Goal: Task Accomplishment & Management: Complete application form

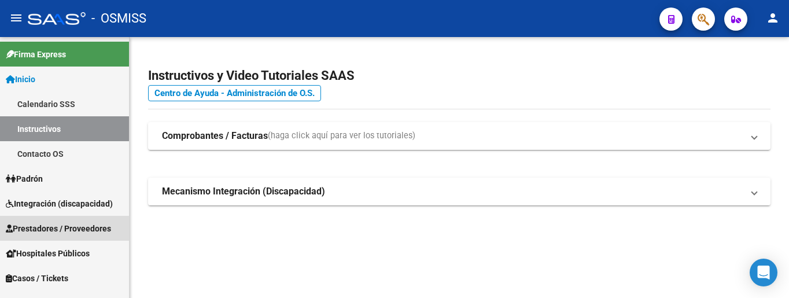
click at [68, 230] on span "Prestadores / Proveedores" at bounding box center [58, 228] width 105 height 13
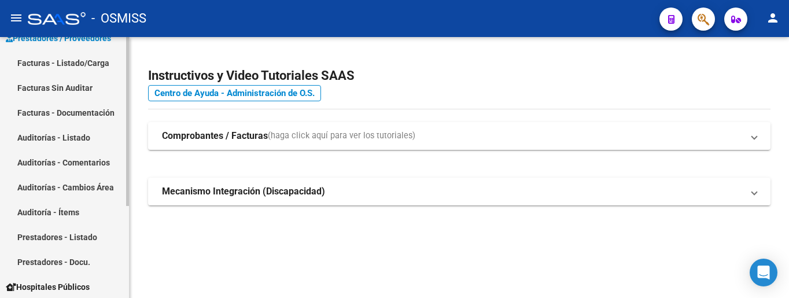
scroll to position [58, 0]
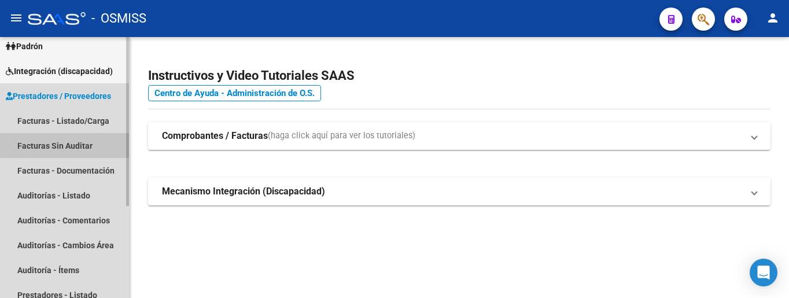
click at [69, 145] on link "Facturas Sin Auditar" at bounding box center [64, 145] width 129 height 25
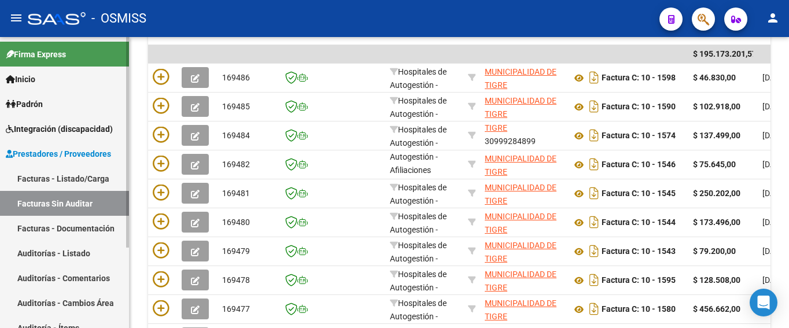
scroll to position [112, 0]
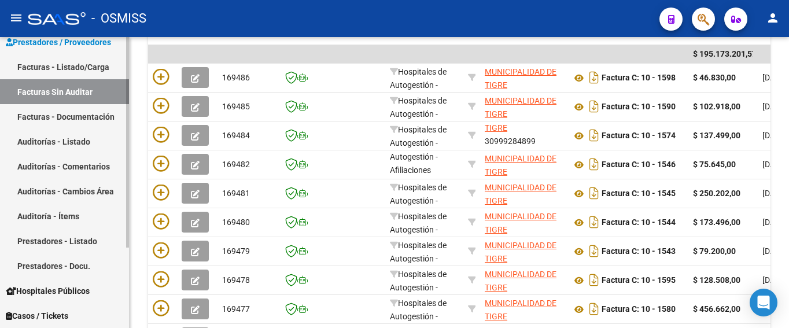
click at [70, 145] on link "Auditorías - Listado" at bounding box center [64, 141] width 129 height 25
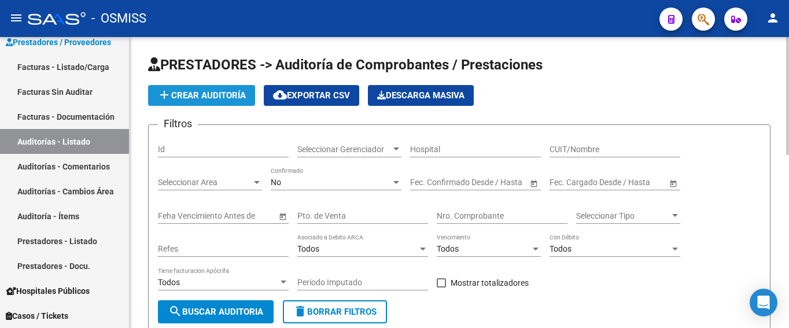
click at [230, 95] on span "add Crear Auditoría" at bounding box center [201, 95] width 88 height 10
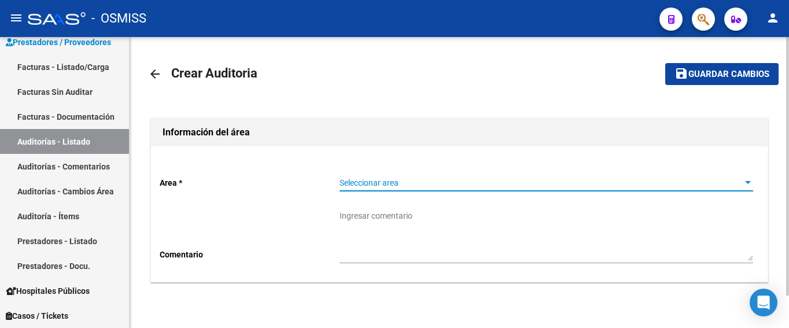
click at [398, 180] on span "Seleccionar area" at bounding box center [540, 183] width 403 height 10
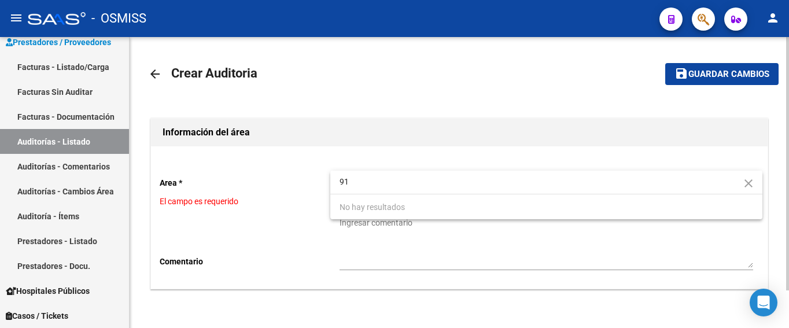
type input "9"
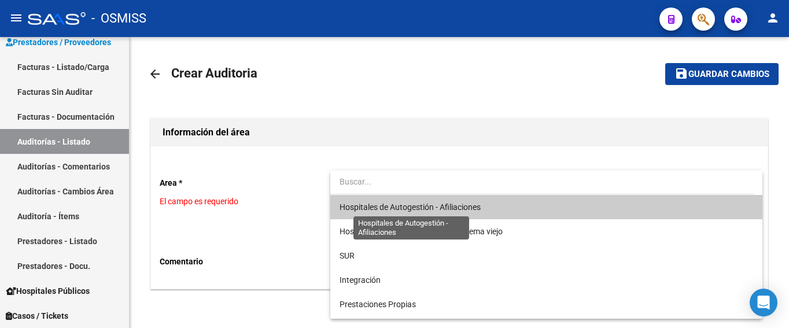
click at [400, 207] on span "Hospitales de Autogestión - Afiliaciones" at bounding box center [409, 206] width 141 height 9
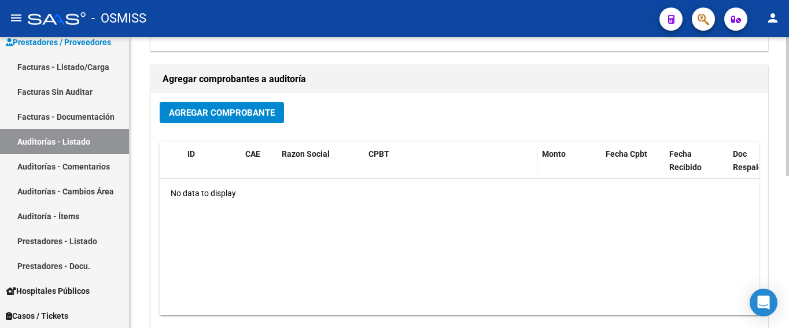
scroll to position [116, 0]
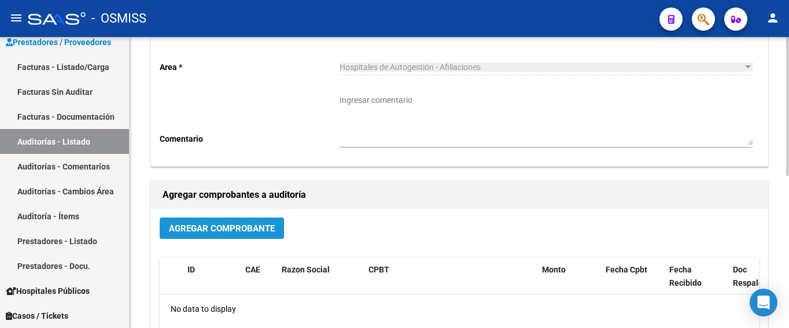
click at [256, 224] on span "Agregar Comprobante" at bounding box center [222, 228] width 106 height 10
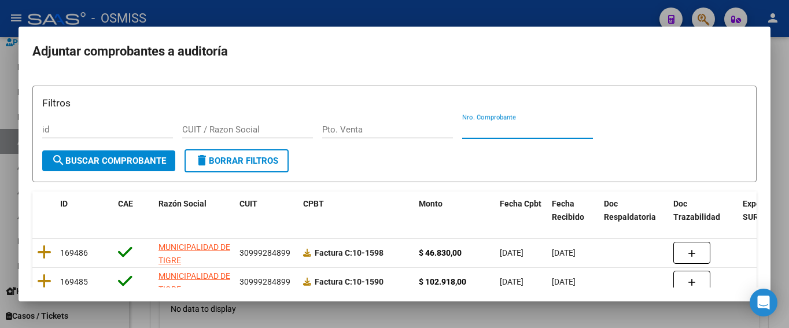
click at [475, 130] on input "Nro. Comprobante" at bounding box center [527, 129] width 131 height 10
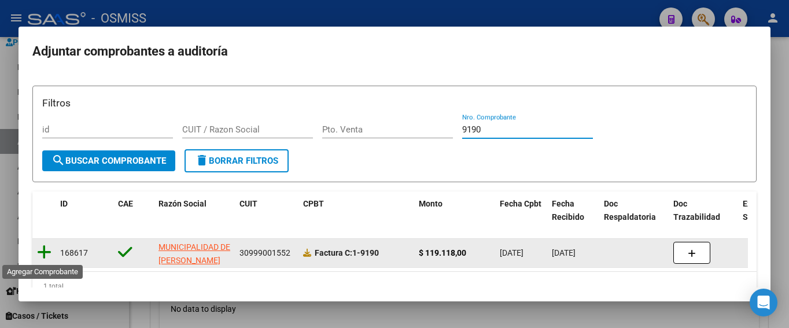
type input "9190"
click at [42, 253] on icon at bounding box center [44, 252] width 14 height 16
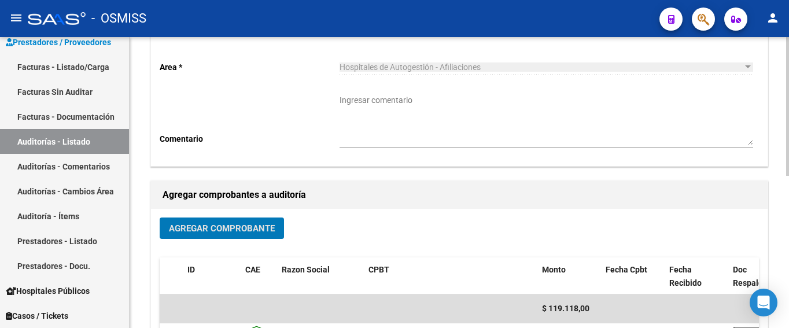
scroll to position [0, 0]
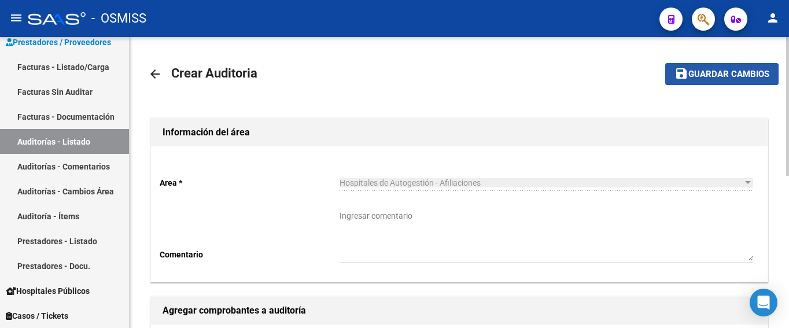
click at [589, 76] on span "Guardar cambios" at bounding box center [728, 74] width 81 height 10
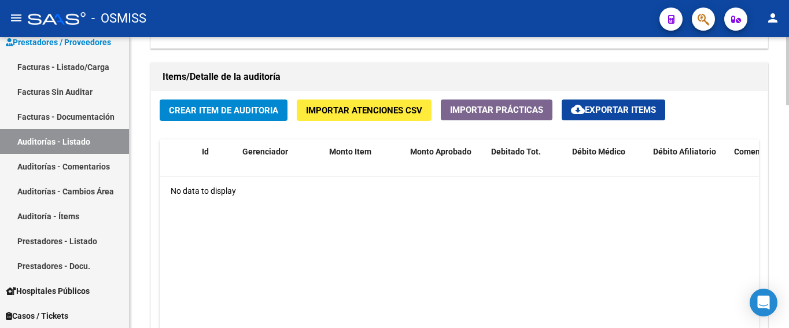
scroll to position [867, 0]
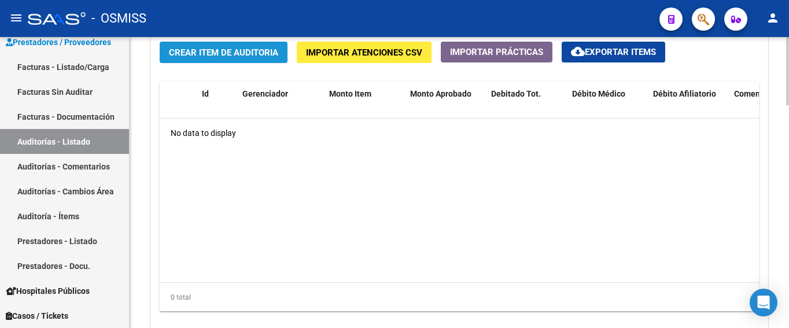
click at [227, 57] on span "Crear Item de Auditoria" at bounding box center [223, 52] width 109 height 10
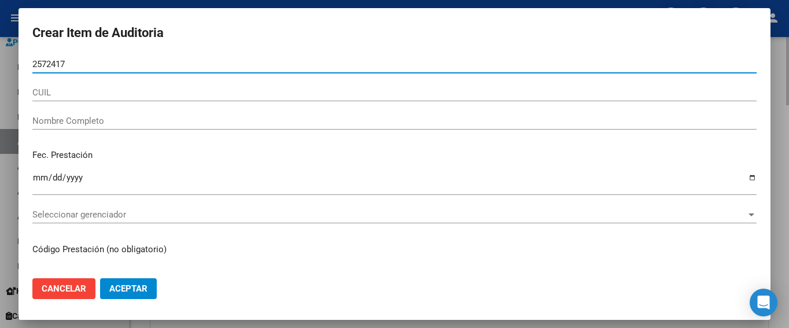
type input "25724174"
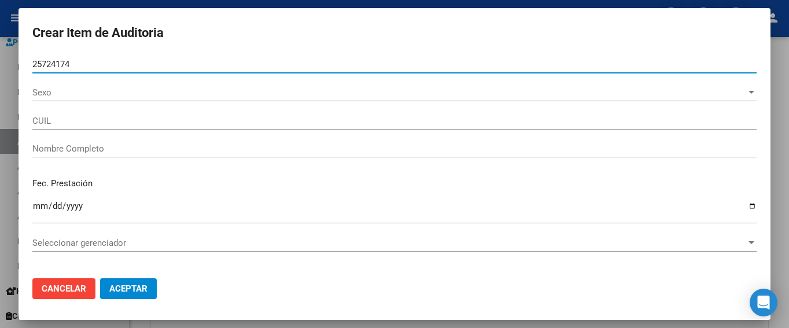
type input "27257241748"
type input "[PERSON_NAME]"
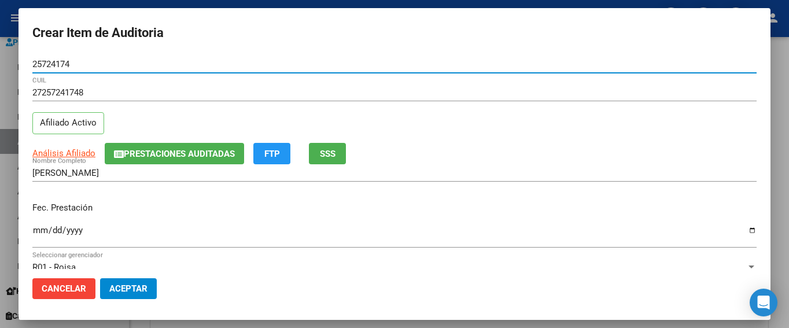
type input "25724174"
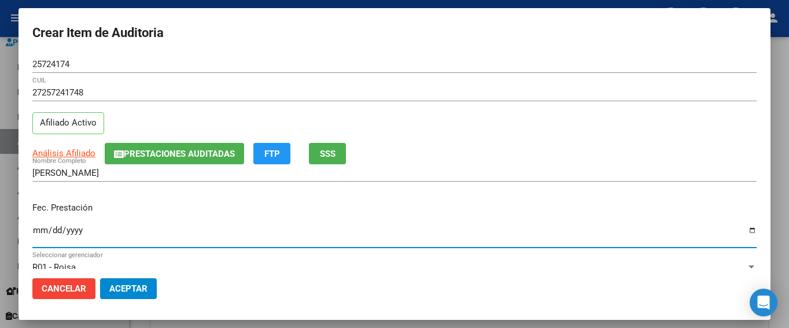
click at [40, 230] on input "Ingresar la fecha" at bounding box center [394, 235] width 724 height 19
type input "[DATE]"
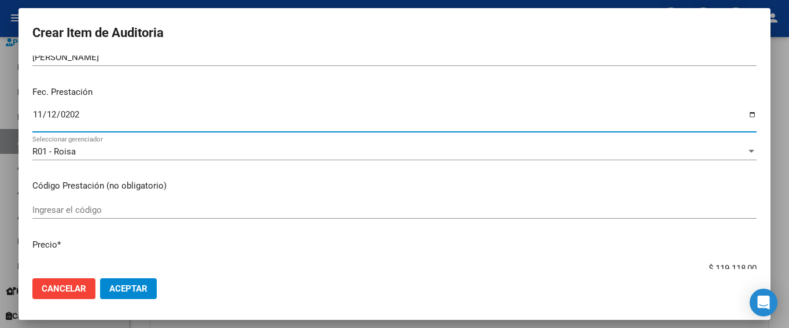
scroll to position [173, 0]
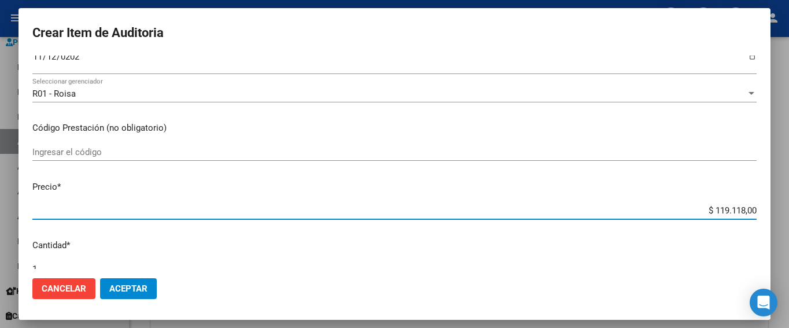
drag, startPoint x: 692, startPoint y: 207, endPoint x: 767, endPoint y: 210, distance: 75.2
click at [589, 210] on mat-dialog-container "Crear Item de Auditoria 25724174 Nro Documento 27257241748 CUIL Afiliado Activo…" at bounding box center [395, 164] width 752 height 312
type input "$ 0,01"
type input "$ 0,16"
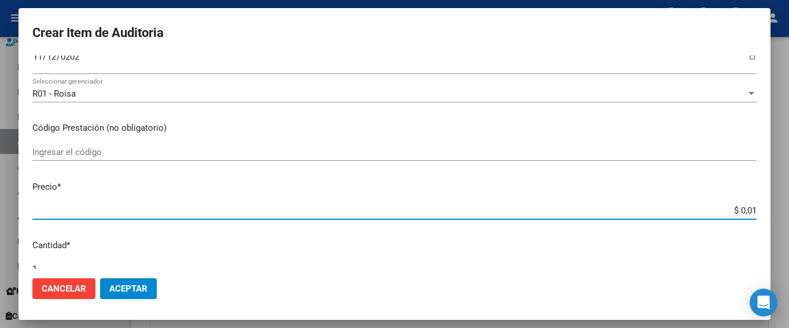
type input "$ 0,16"
type input "$ 1,61"
type input "$ 16,15"
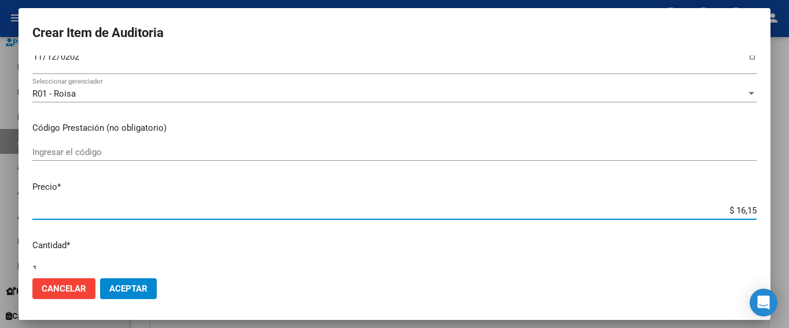
type input "$ 161,50"
type input "$ 1.615,00"
type input "$ 16.150,00"
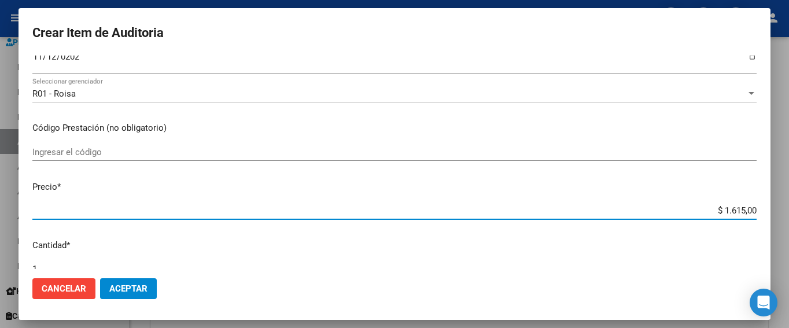
type input "$ 16.150,00"
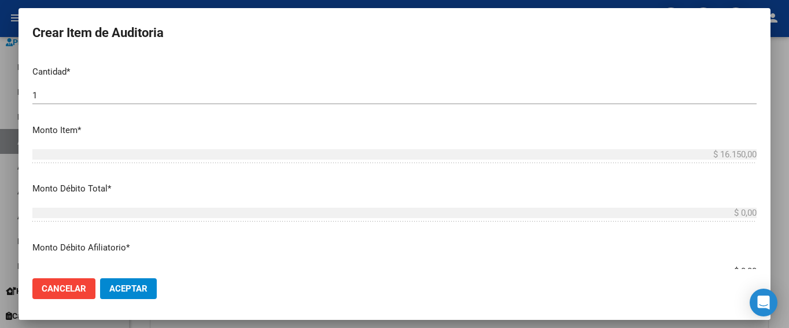
scroll to position [405, 0]
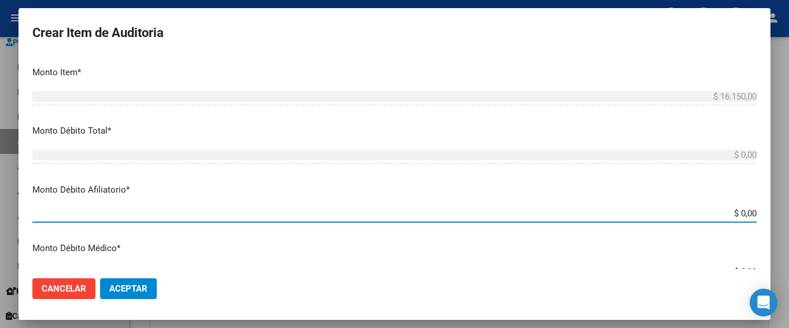
drag, startPoint x: 696, startPoint y: 211, endPoint x: 781, endPoint y: 214, distance: 85.6
click at [589, 214] on div "Crear Item de Auditoria 25724174 Nro Documento 27257241748 CUIL Afiliado Activo…" at bounding box center [394, 164] width 789 height 328
type input "$ 0,01"
type input "$ 0,15"
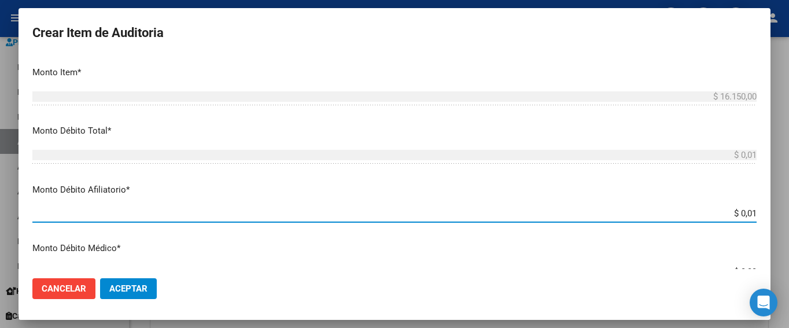
type input "$ 0,15"
type input "$ 0,01"
type input "$ 0,16"
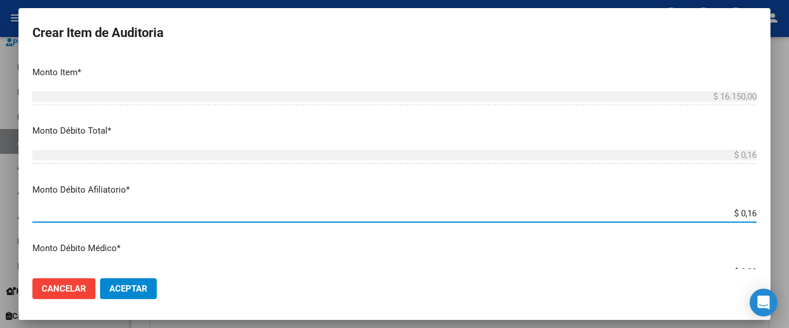
type input "$ 1,61"
type input "$ 16,15"
type input "$ 161,50"
type input "$ 1.615,00"
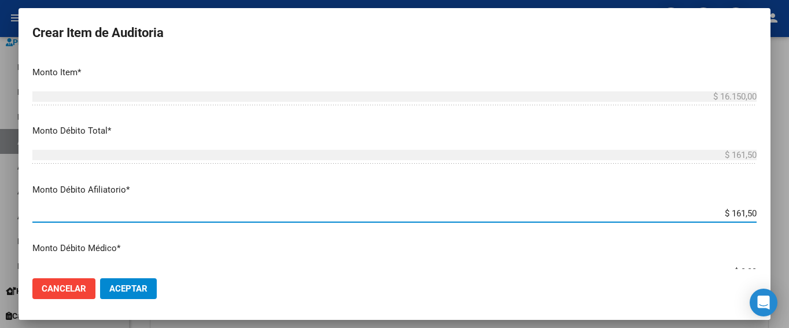
type input "$ 1.615,00"
type input "$ 16.150,00"
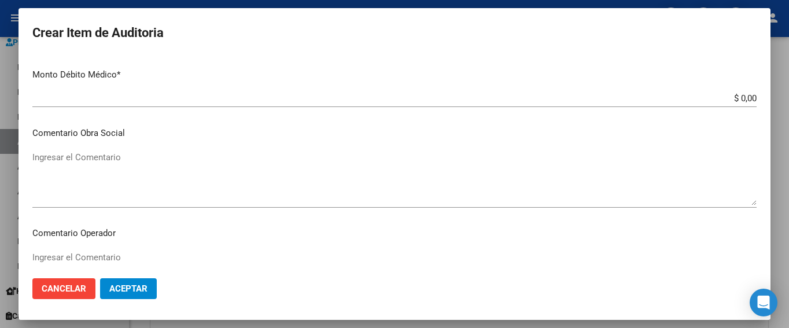
scroll to position [636, 0]
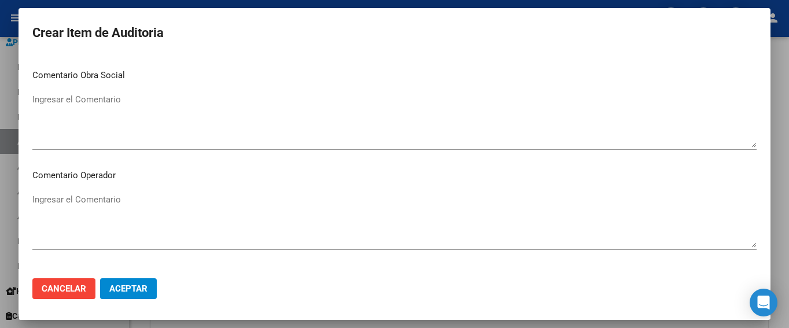
click at [86, 197] on textarea "Ingresar el Comentario" at bounding box center [394, 220] width 724 height 54
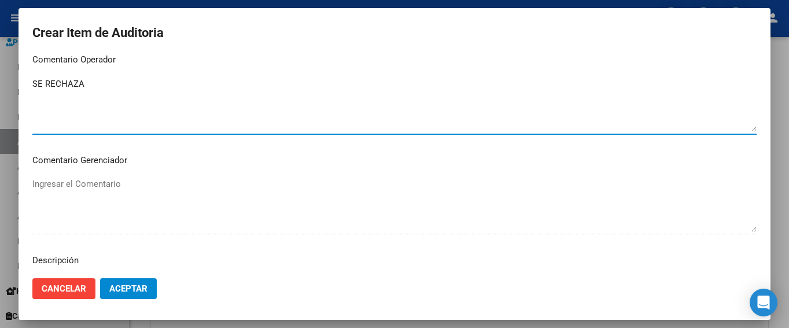
scroll to position [810, 0]
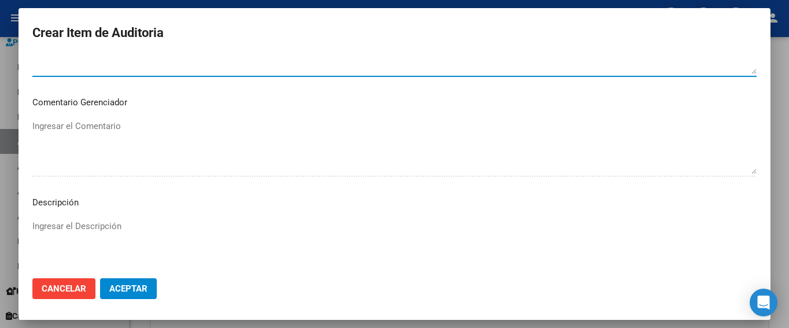
type textarea "SE RECHAZA"
click at [69, 225] on textarea "Ingresar el Descripción" at bounding box center [394, 247] width 724 height 54
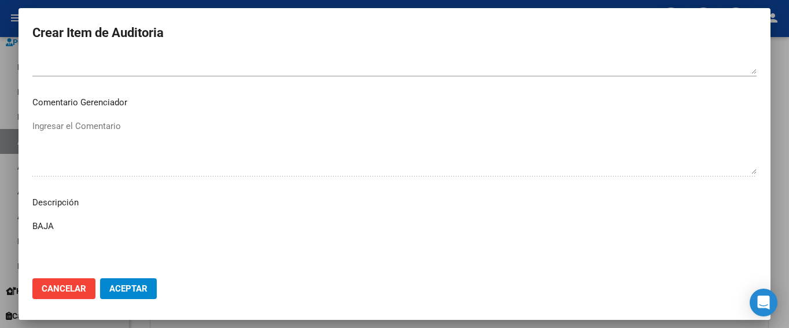
click at [95, 228] on textarea "BAJA" at bounding box center [394, 247] width 724 height 54
type textarea "BAJA [DATE] - FINALIZACION DE MONOTRIBUTO POR CESE DE ACTIVIDADES"
click at [147, 285] on button "Aceptar" at bounding box center [128, 288] width 57 height 21
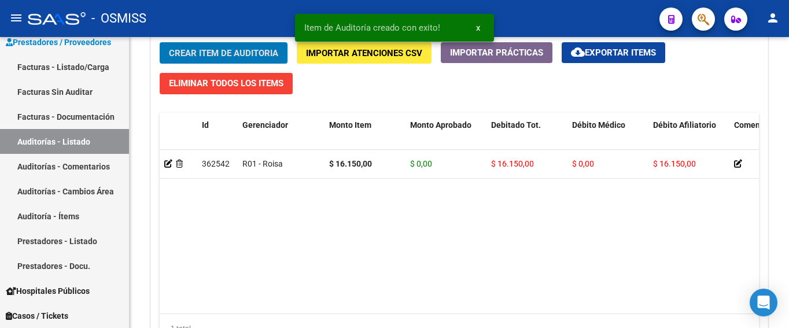
scroll to position [868, 0]
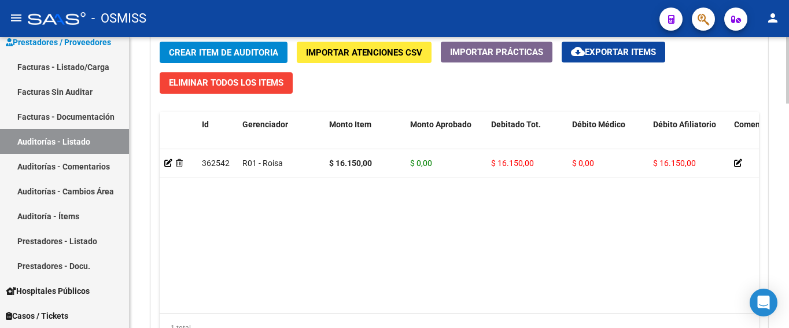
click at [286, 213] on datatable-body "362542 R01 - Roisa $ 16.150,00 $ 0,00 $ 16.150,00 $ 0,00 $ 16.150,00 SE RECHAZA…" at bounding box center [459, 231] width 599 height 164
click at [235, 50] on span "Crear Item de Auditoria" at bounding box center [223, 52] width 109 height 10
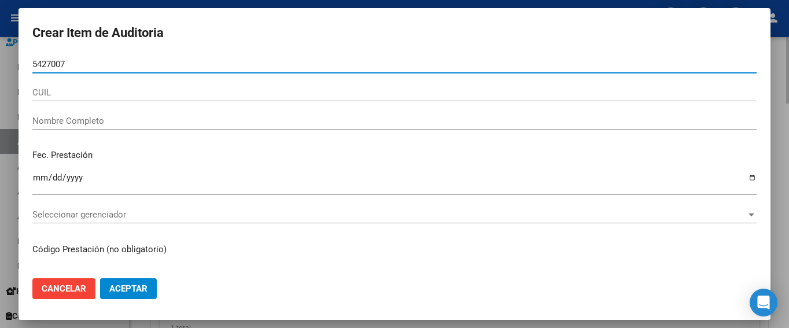
type input "54270076"
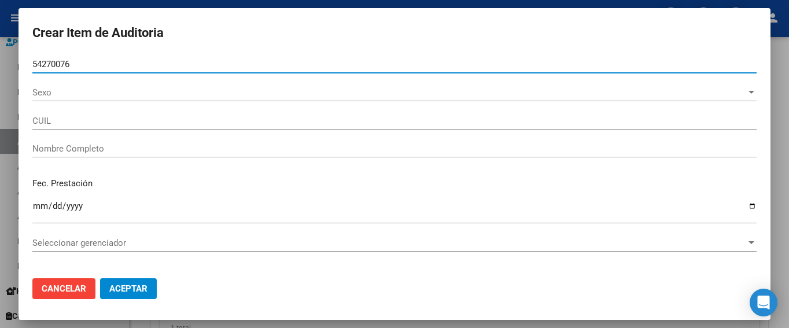
type input "27542700764"
type input "[PERSON_NAME] [PERSON_NAME]"
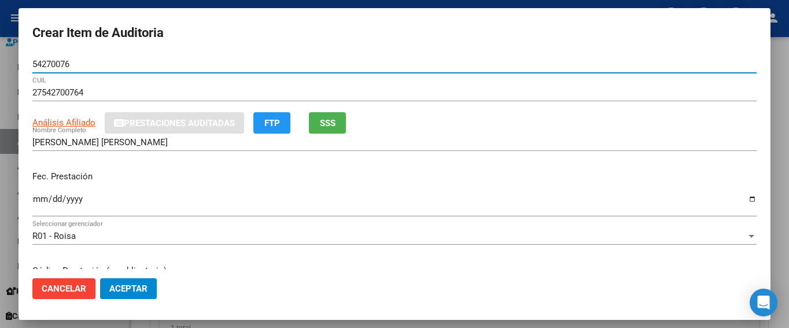
type input "54270076"
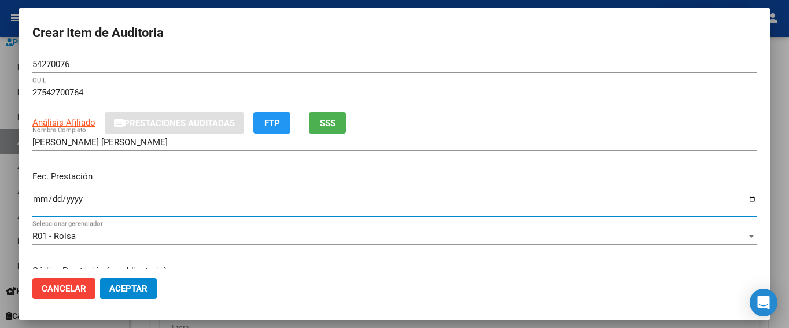
click at [42, 197] on input "Ingresar la fecha" at bounding box center [394, 203] width 724 height 19
type input "[DATE]"
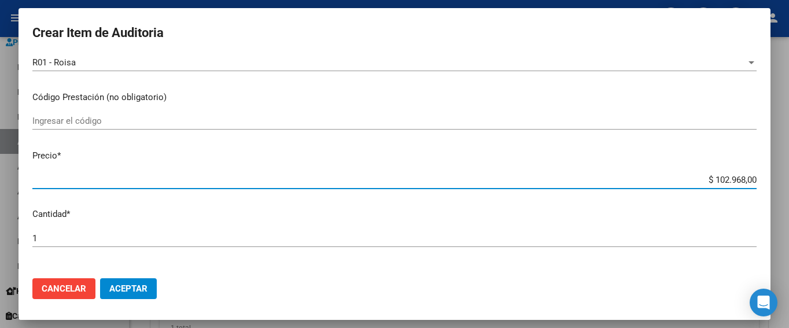
drag, startPoint x: 692, startPoint y: 179, endPoint x: 786, endPoint y: 180, distance: 94.3
click at [589, 180] on div "Crear Item de Auditoria 54270076 Nro Documento 27542700764 CUIL Análisis Afilia…" at bounding box center [394, 164] width 789 height 328
type input "$ 0,05"
type input "$ 0,57"
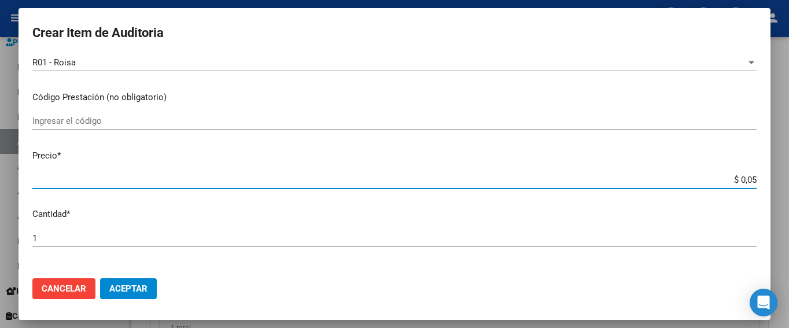
type input "$ 0,57"
type input "$ 5,79"
type input "$ 57,94"
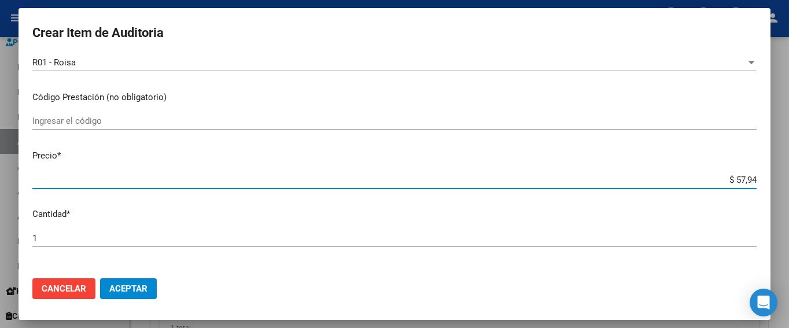
type input "$ 579,40"
type input "$ 5.794,00"
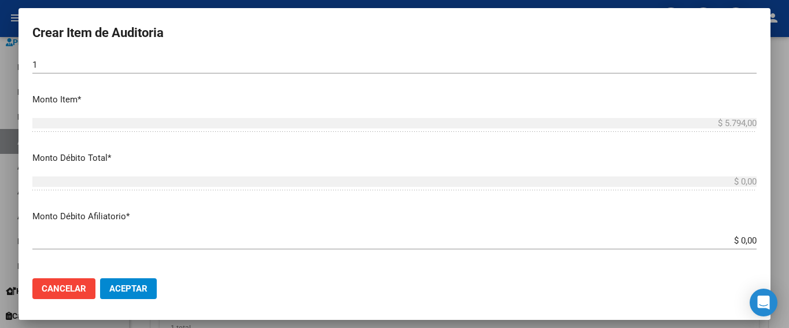
scroll to position [405, 0]
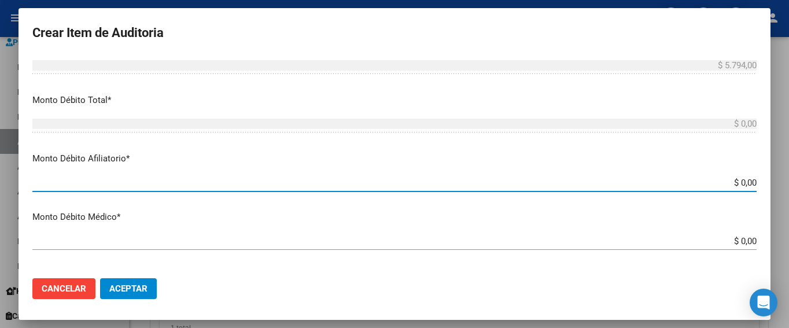
drag, startPoint x: 705, startPoint y: 183, endPoint x: 781, endPoint y: 184, distance: 75.8
click at [589, 184] on div "Crear Item de Auditoria 54270076 Nro Documento 27542700764 CUIL Análisis Afilia…" at bounding box center [394, 164] width 789 height 328
type input "$ 0,05"
type input "$ 0,57"
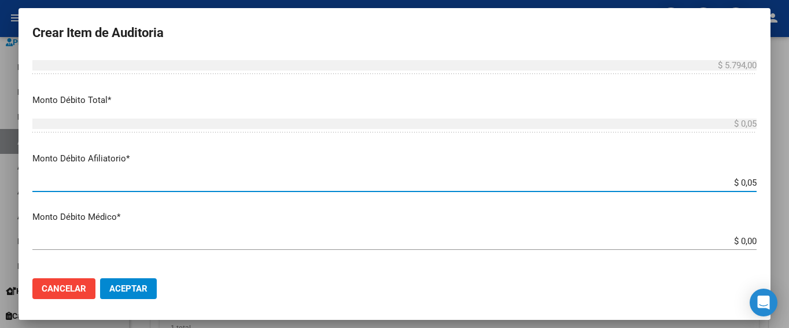
type input "$ 0,57"
type input "$ 5,79"
type input "$ 57,94"
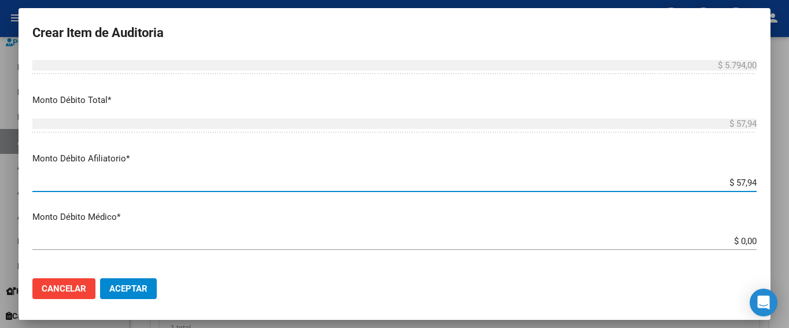
type input "$ 579,40"
type input "$ 5.794,00"
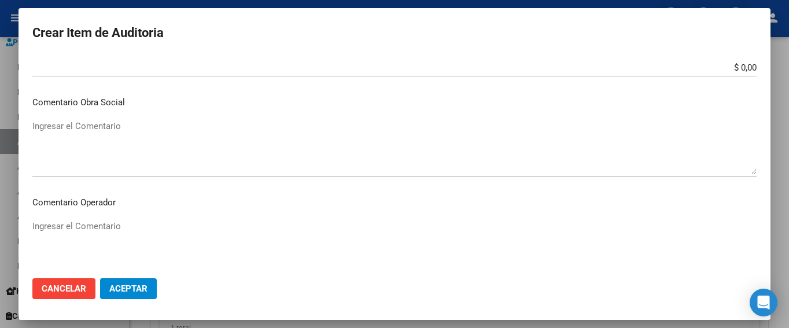
scroll to position [636, 0]
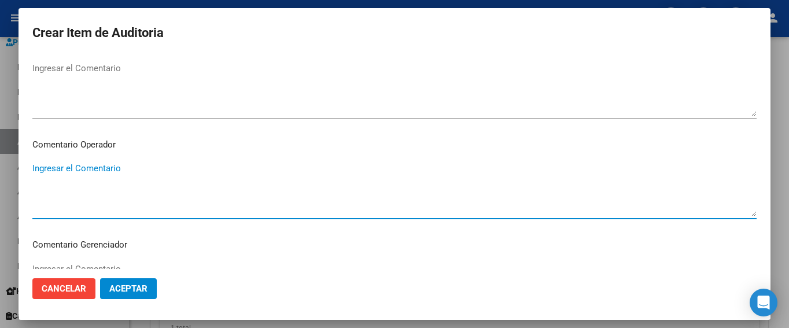
click at [114, 171] on textarea "Ingresar el Comentario" at bounding box center [394, 189] width 724 height 54
type textarea "s"
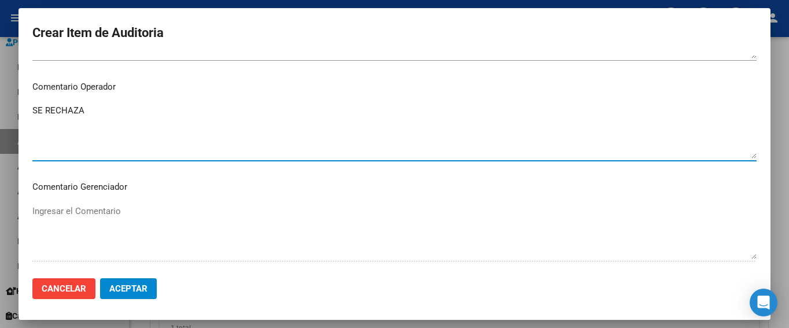
scroll to position [810, 0]
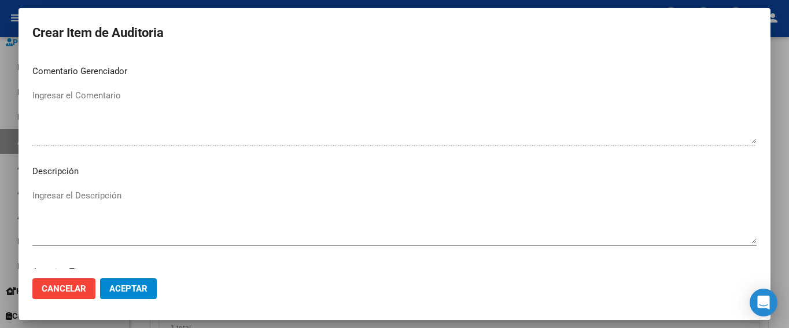
type textarea "SE RECHAZA"
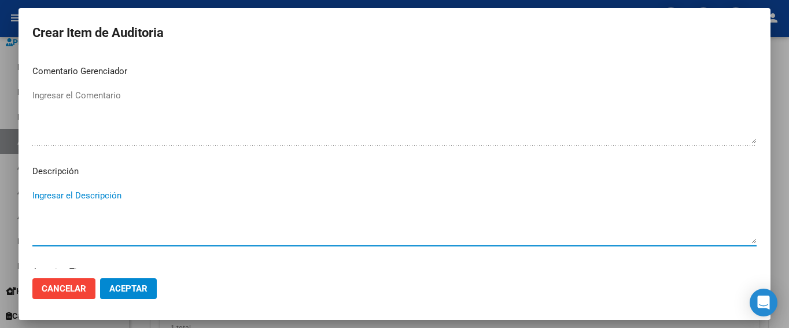
click at [84, 193] on textarea "Ingresar el Descripción" at bounding box center [394, 216] width 724 height 54
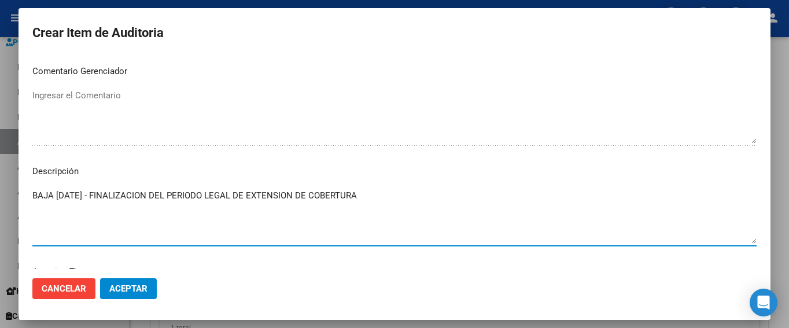
type textarea "BAJA [DATE] - FINALIZACION DEL PERIODO LEGAL DE EXTENSION DE COBERTURA"
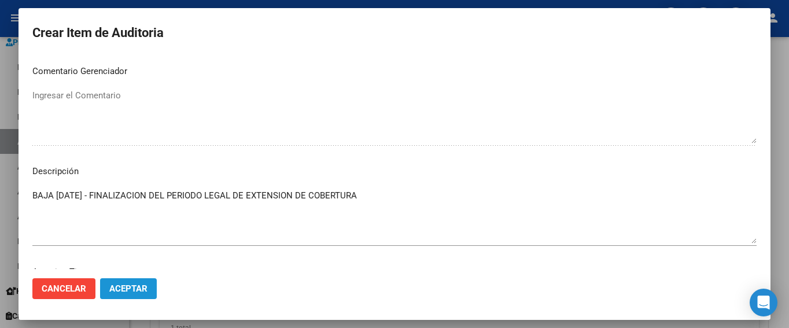
click at [130, 285] on button "Aceptar" at bounding box center [128, 288] width 57 height 21
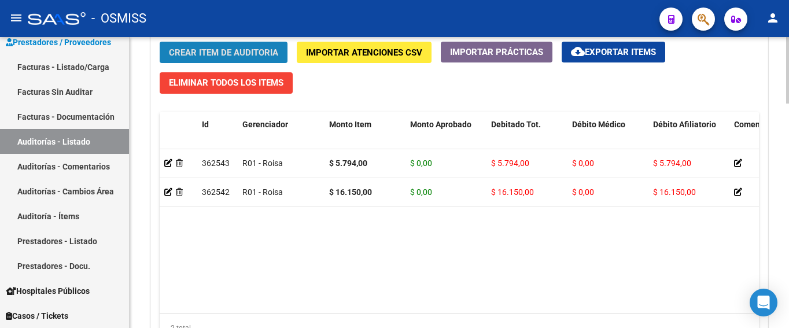
click at [174, 54] on span "Crear Item de Auditoria" at bounding box center [223, 52] width 109 height 10
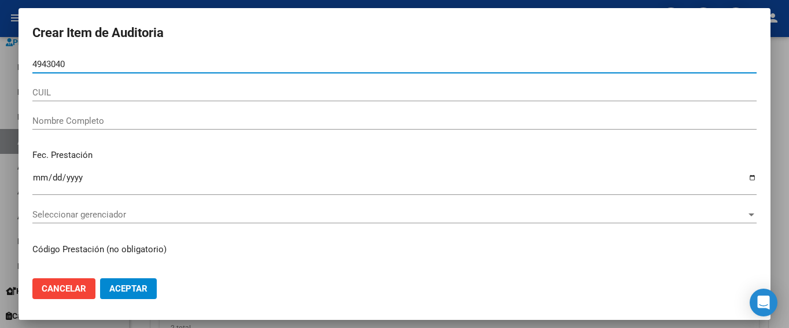
type input "49430408"
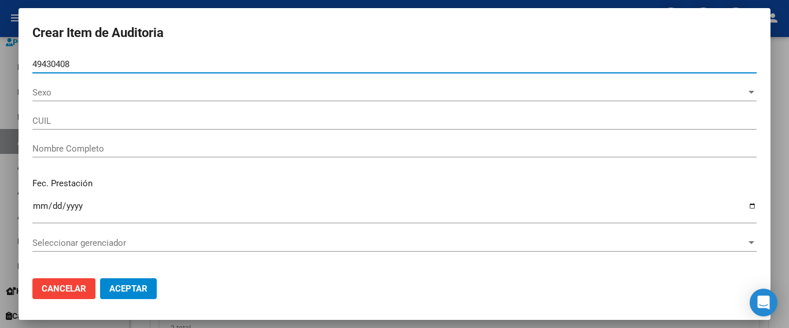
type input "27494304088"
type input "LAHORE [PERSON_NAME]"
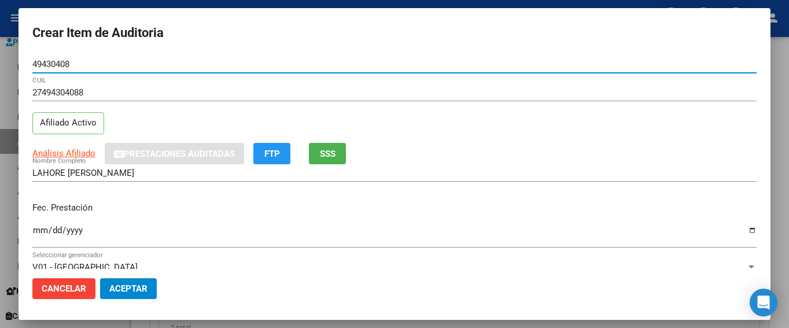
type input "49430408"
click at [45, 231] on input "Ingresar la fecha" at bounding box center [394, 235] width 724 height 19
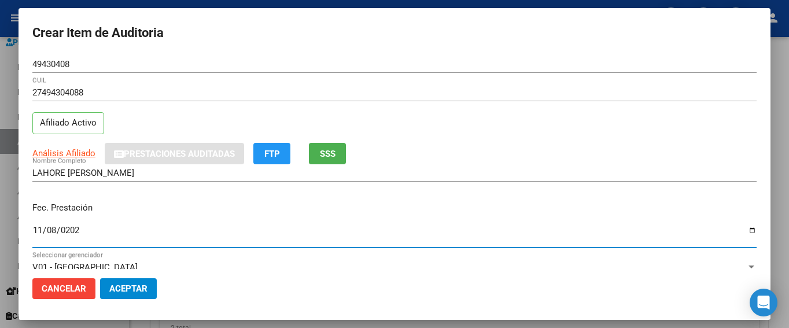
type input "[DATE]"
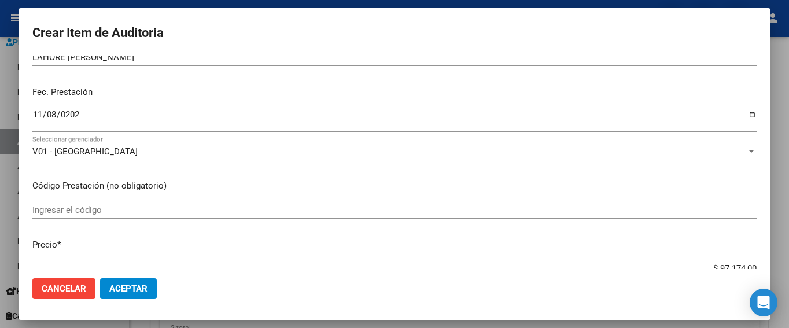
scroll to position [173, 0]
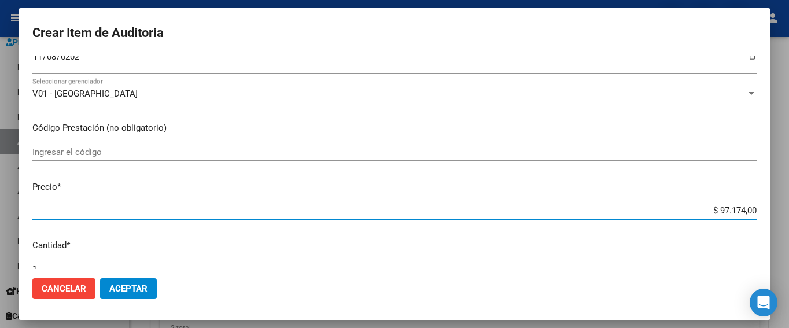
drag, startPoint x: 699, startPoint y: 209, endPoint x: 784, endPoint y: 210, distance: 85.0
click at [589, 210] on div "Crear Item de Auditoria 49430408 Nro Documento 27494304088 CUIL Afiliado Activo…" at bounding box center [394, 164] width 789 height 328
type input "$ 0,05"
type input "$ 0,57"
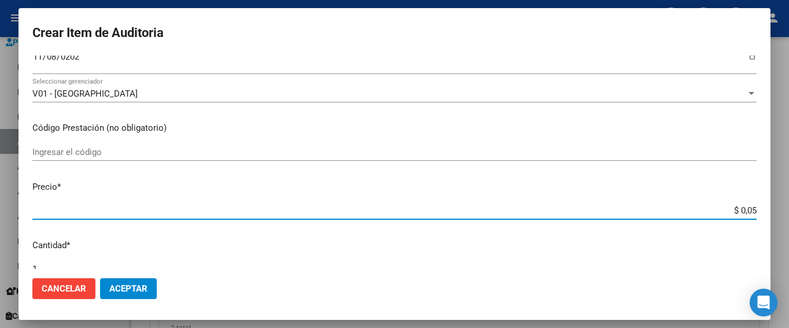
type input "$ 0,57"
type input "$ 5,79"
type input "$ 57,94"
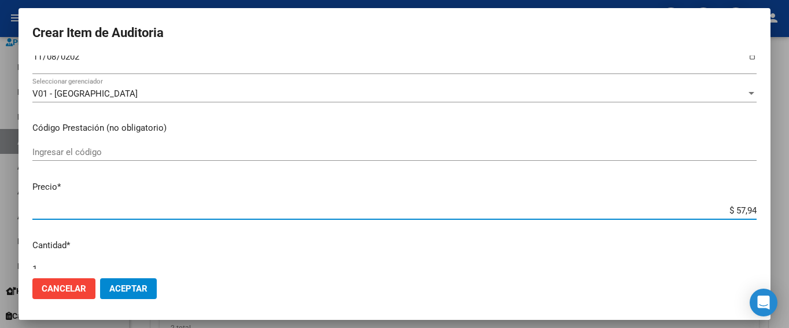
type input "$ 579,40"
type input "$ 5.794,00"
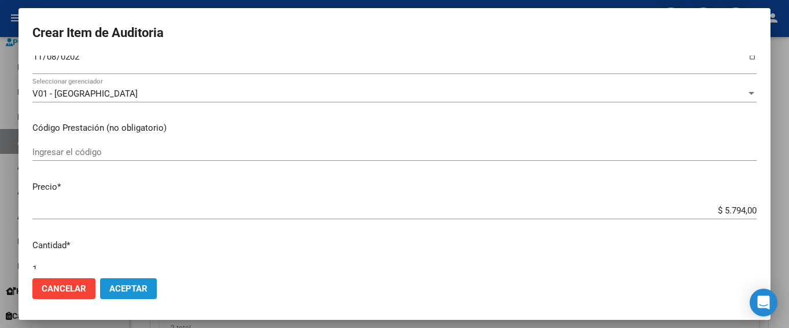
click at [137, 283] on span "Aceptar" at bounding box center [128, 288] width 38 height 10
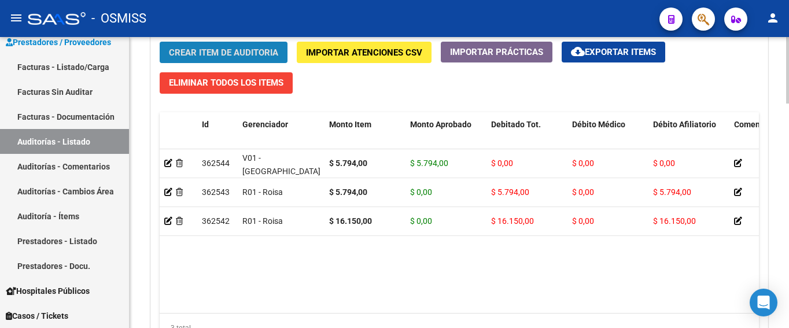
click at [257, 53] on span "Crear Item de Auditoria" at bounding box center [223, 52] width 109 height 10
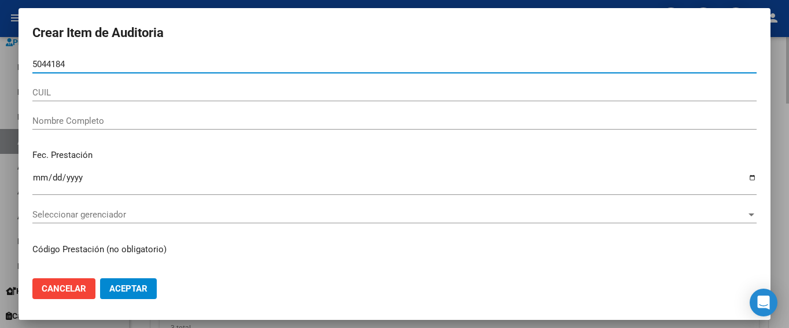
type input "50441841"
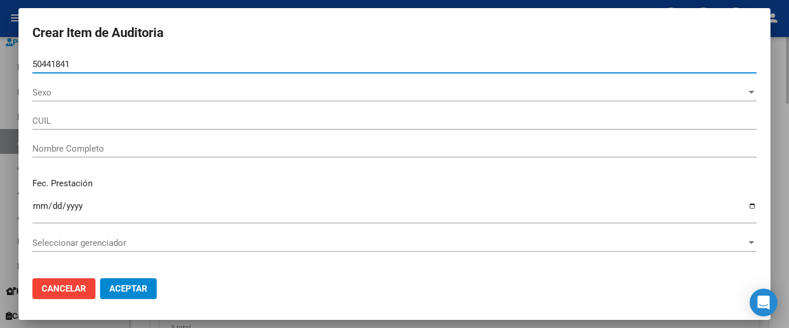
type input "27504418419"
type input "[PERSON_NAME] [PERSON_NAME]"
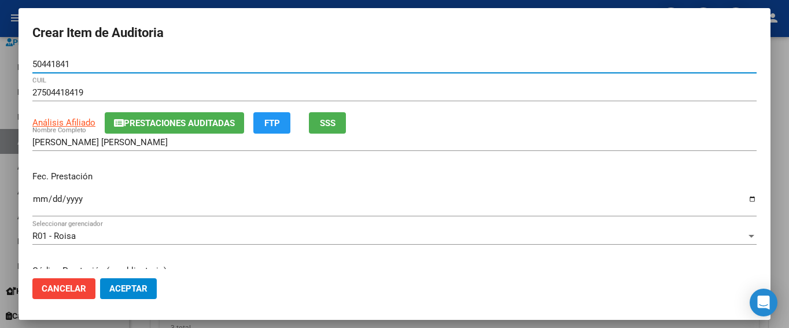
type input "50441841"
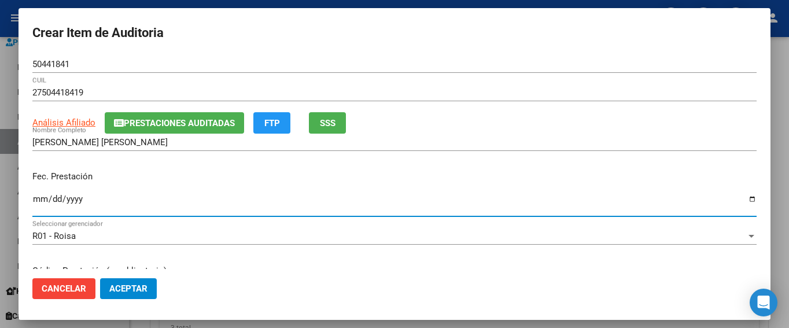
click at [42, 200] on input "Ingresar la fecha" at bounding box center [394, 203] width 724 height 19
type input "0204-11-14"
type input "[DATE]"
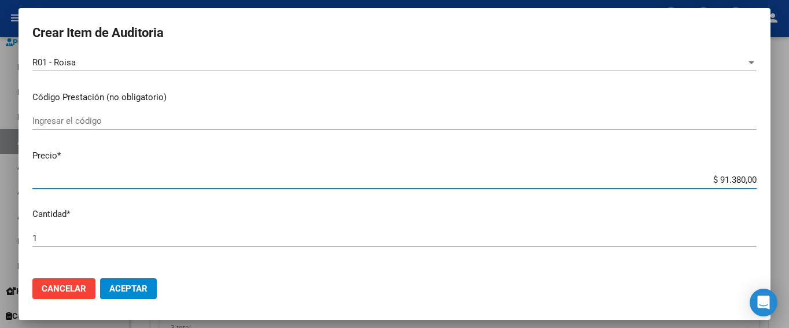
drag, startPoint x: 695, startPoint y: 181, endPoint x: 784, endPoint y: 185, distance: 89.1
click at [589, 185] on div "Crear Item de Auditoria 50441841 Nro Documento 27504418419 CUIL Análisis Afilia…" at bounding box center [394, 164] width 789 height 328
type input "$ 0,05"
type input "$ 0,57"
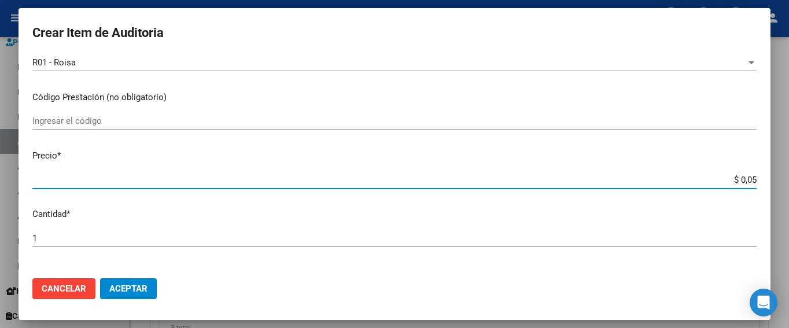
type input "$ 0,57"
type input "$ 5,79"
type input "$ 57,94"
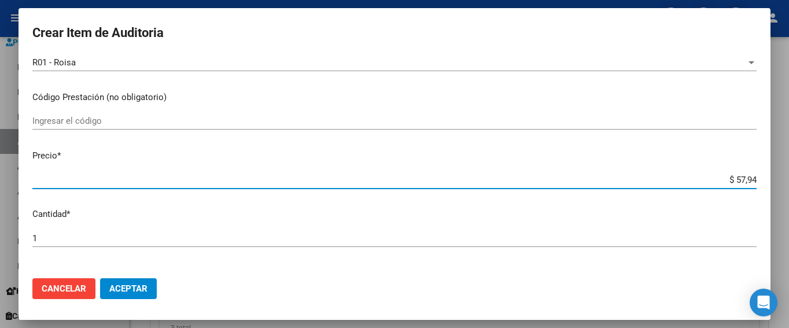
type input "$ 579,40"
type input "$ 5.794,00"
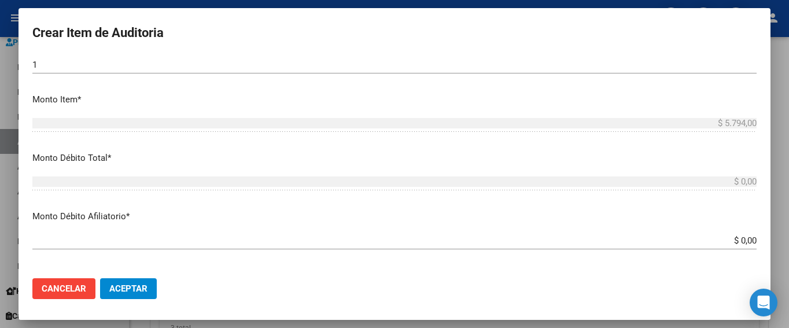
scroll to position [405, 0]
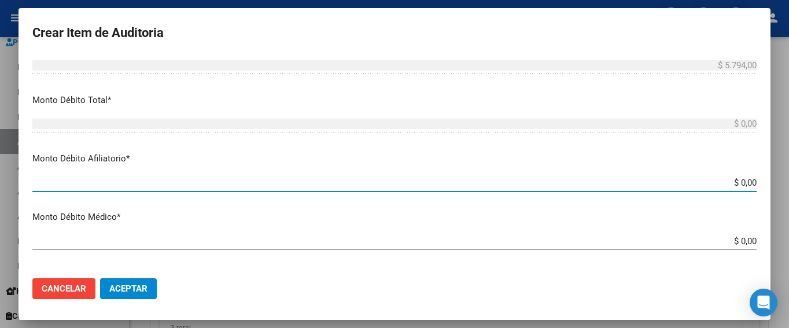
drag, startPoint x: 718, startPoint y: 182, endPoint x: 775, endPoint y: 183, distance: 57.3
click at [589, 184] on div "Crear Item de Auditoria 50441841 Nro Documento 27504418419 CUIL Análisis Afilia…" at bounding box center [394, 164] width 789 height 328
type input "$ 0,05"
type input "$ 0,57"
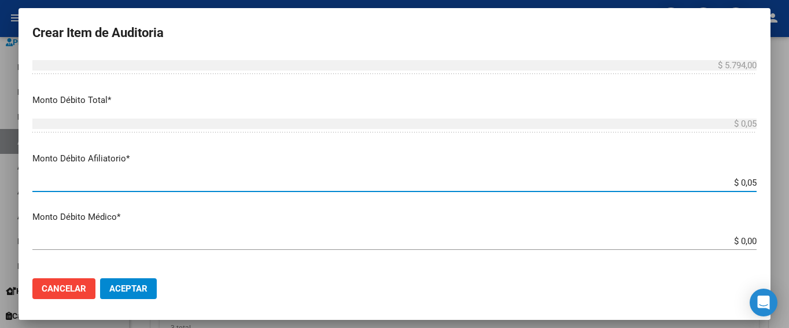
type input "$ 0,57"
type input "$ 5,79"
type input "$ 57,94"
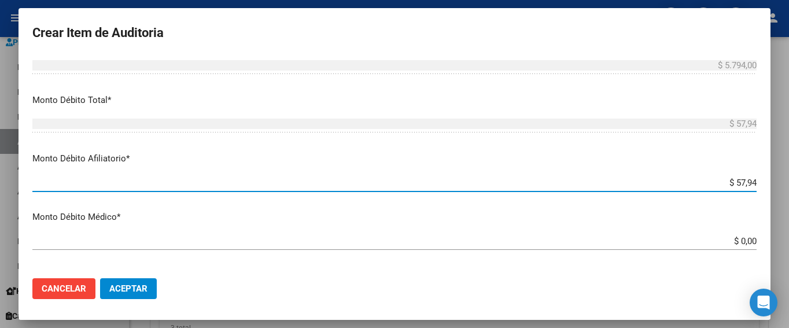
type input "$ 579,40"
type input "$ 5.794,00"
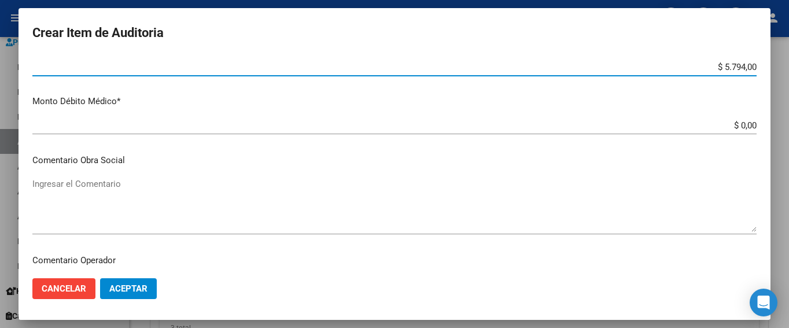
scroll to position [636, 0]
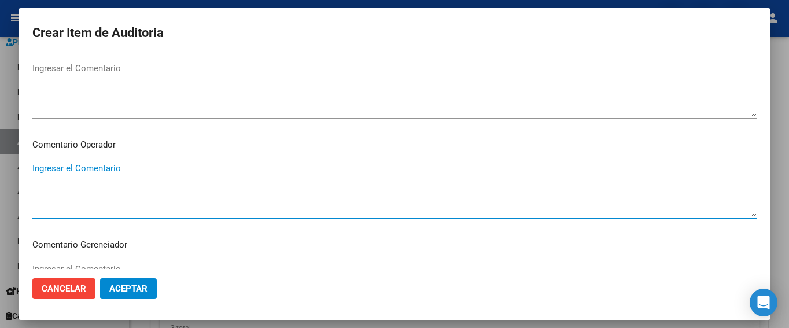
click at [81, 171] on textarea "Ingresar el Comentario" at bounding box center [394, 189] width 724 height 54
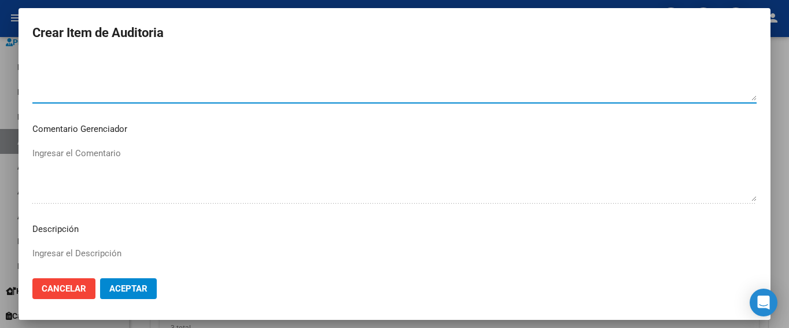
scroll to position [810, 0]
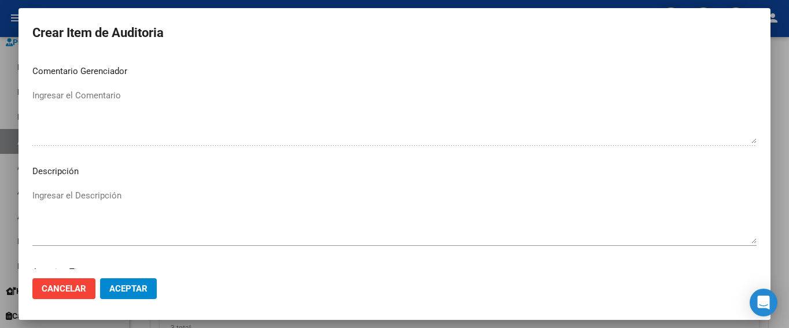
type textarea "SE RECHAZA"
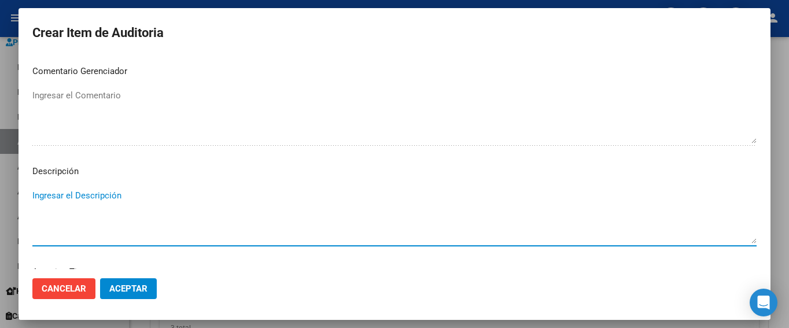
click at [53, 197] on textarea "Ingresar el Descripción" at bounding box center [394, 216] width 724 height 54
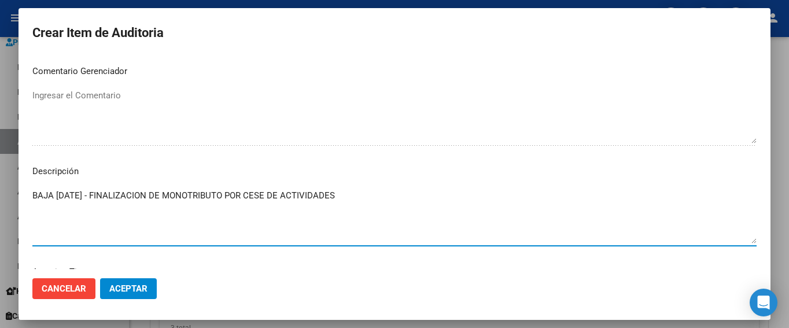
type textarea "BAJA [DATE] - FINALIZACION DE MONOTRIBUTO POR CESE DE ACTIVIDADES"
click at [137, 283] on span "Aceptar" at bounding box center [128, 288] width 38 height 10
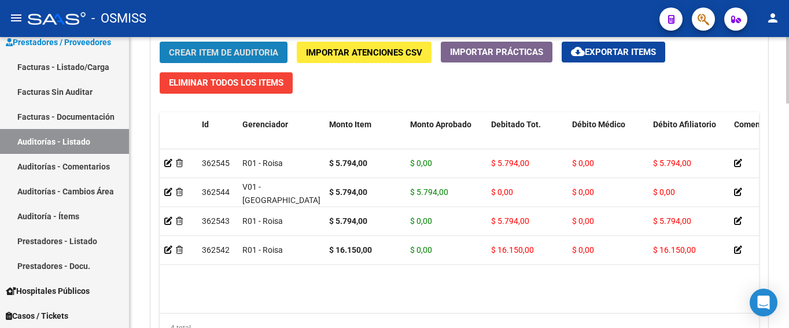
click at [179, 54] on span "Crear Item de Auditoria" at bounding box center [223, 52] width 109 height 10
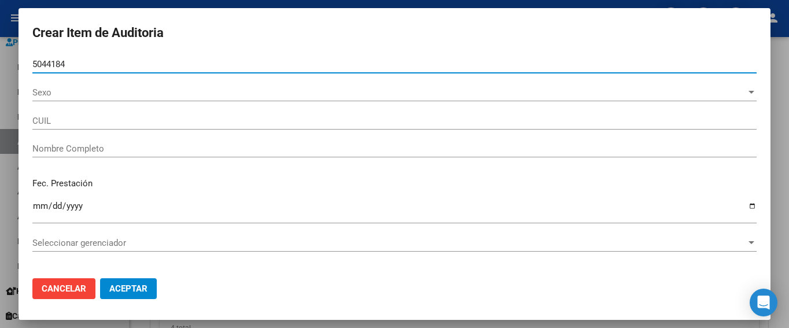
type input "50441841"
type input "27504418419"
type input "[PERSON_NAME] [PERSON_NAME]"
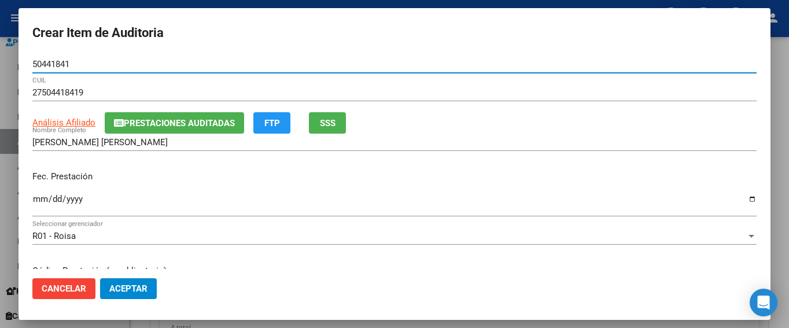
type input "50441841"
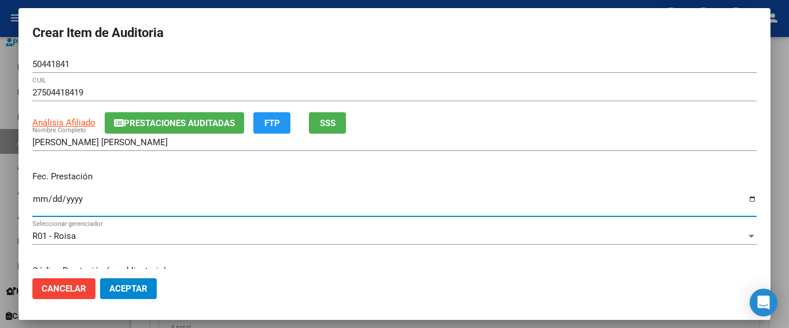
click at [39, 200] on input "Ingresar la fecha" at bounding box center [394, 203] width 724 height 19
type input "[DATE]"
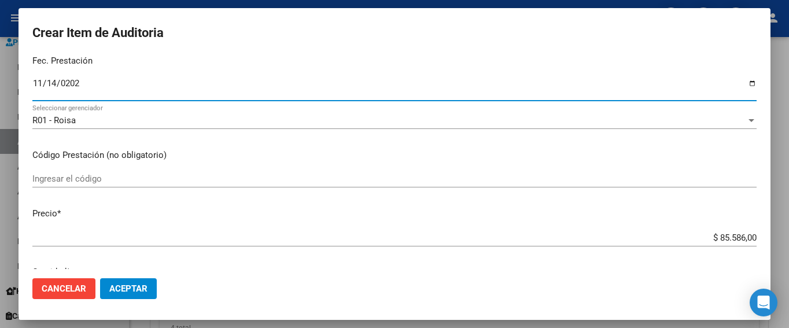
scroll to position [173, 0]
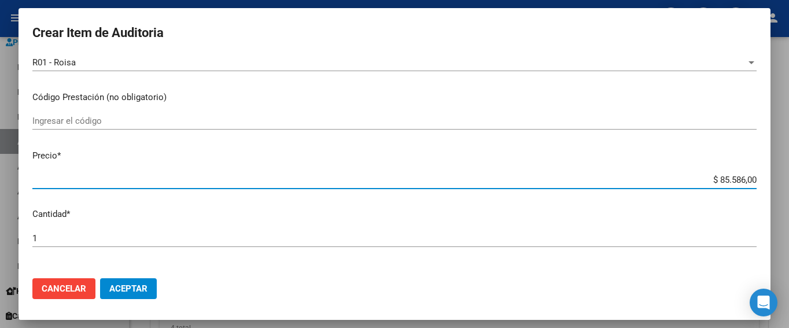
drag, startPoint x: 681, startPoint y: 184, endPoint x: 774, endPoint y: 186, distance: 93.1
click at [589, 186] on div "Crear Item de Auditoria 50441841 Nro Documento 27504418419 CUIL Análisis Afilia…" at bounding box center [394, 164] width 789 height 328
type input "$ 0,05"
type input "$ 0,57"
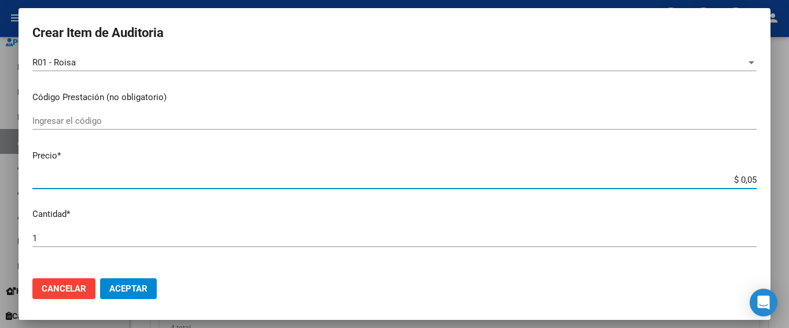
type input "$ 0,57"
type input "$ 5,79"
type input "$ 57,94"
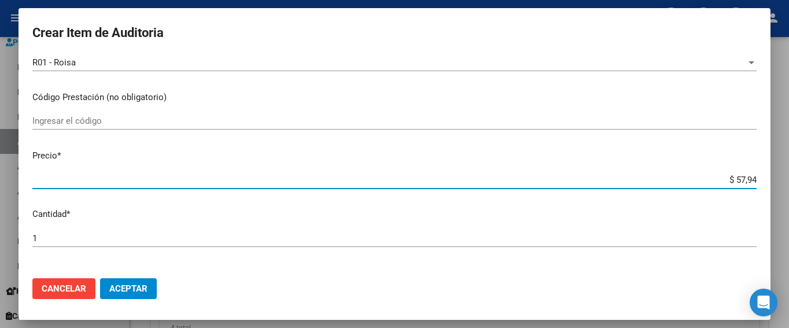
type input "$ 579,40"
type input "$ 5.794,00"
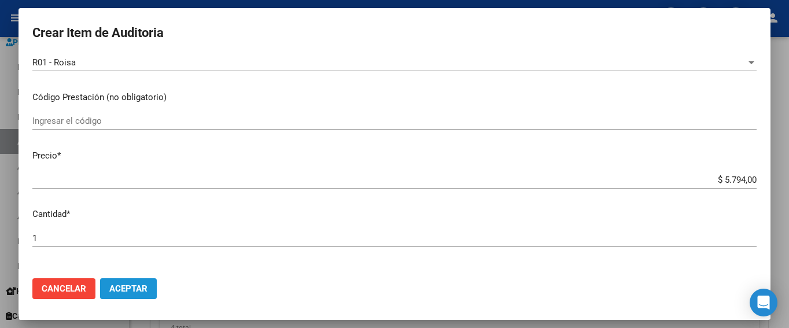
click at [142, 285] on span "Aceptar" at bounding box center [128, 288] width 38 height 10
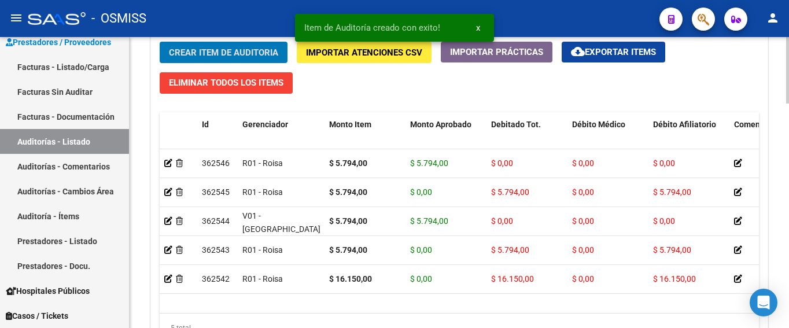
click at [252, 52] on span "Crear Item de Auditoria" at bounding box center [223, 52] width 109 height 10
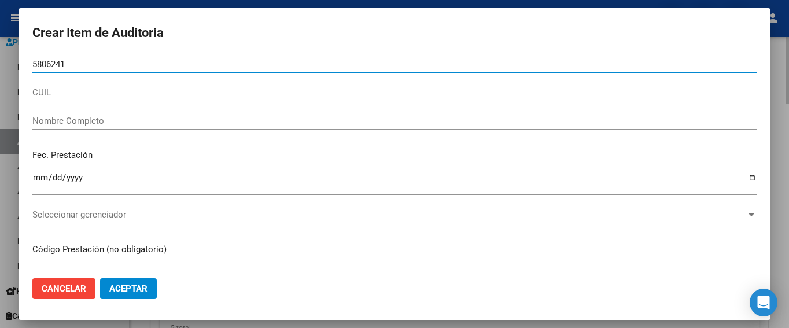
type input "58062412"
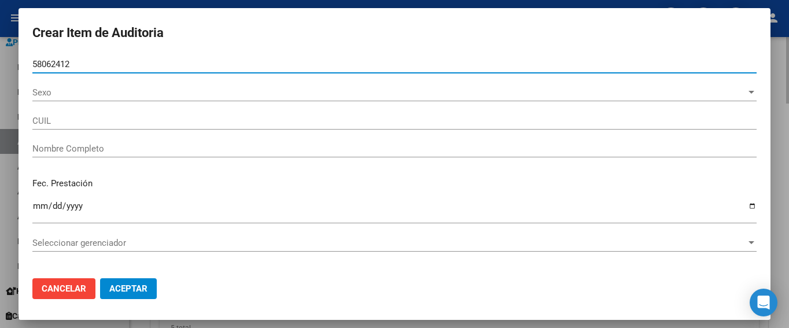
type input "27580624125"
type input "[PERSON_NAME] [PERSON_NAME]"
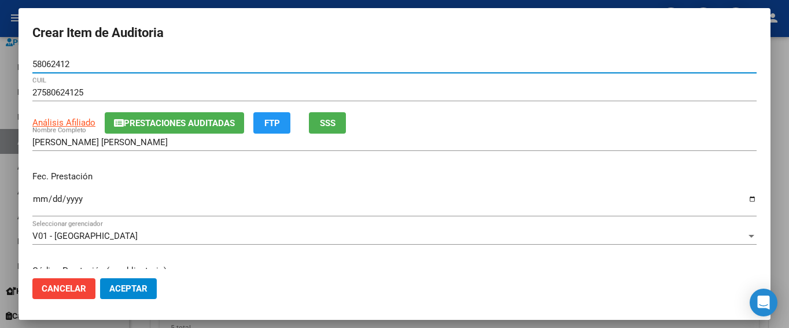
type input "58062412"
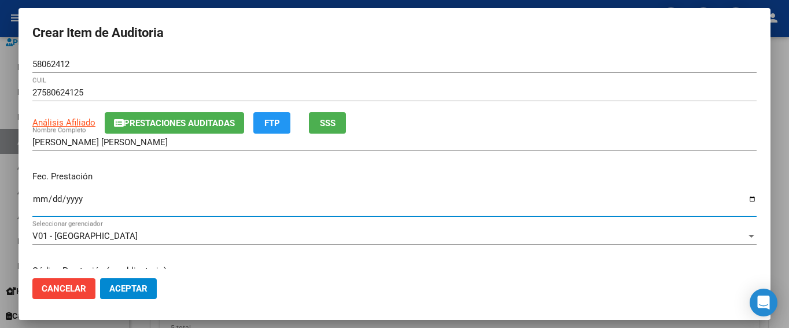
click at [40, 202] on input "Ingresar la fecha" at bounding box center [394, 203] width 724 height 19
type input "[DATE]"
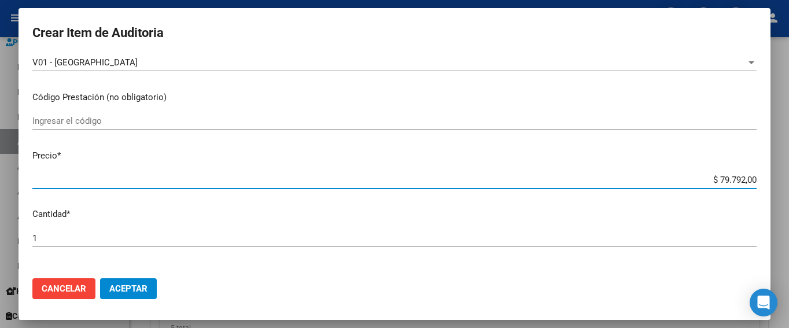
drag, startPoint x: 686, startPoint y: 183, endPoint x: 731, endPoint y: 180, distance: 45.2
click at [589, 182] on div "Crear Item de Auditoria 58062412 Nro Documento 27580624125 CUIL Análisis Afilia…" at bounding box center [394, 164] width 789 height 328
type input "$ 0,03"
type input "$ 0,34"
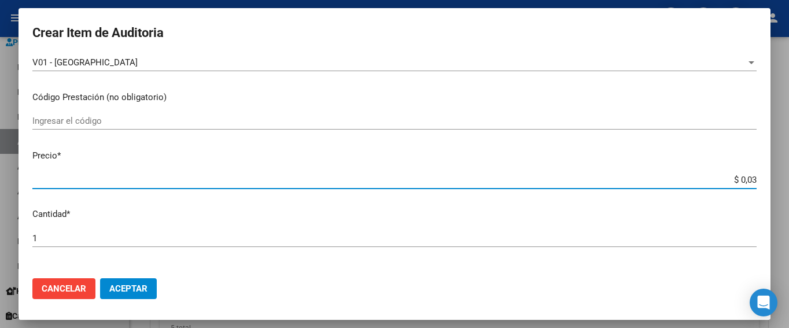
type input "$ 0,34"
type input "$ 3,41"
type input "$ 34,10"
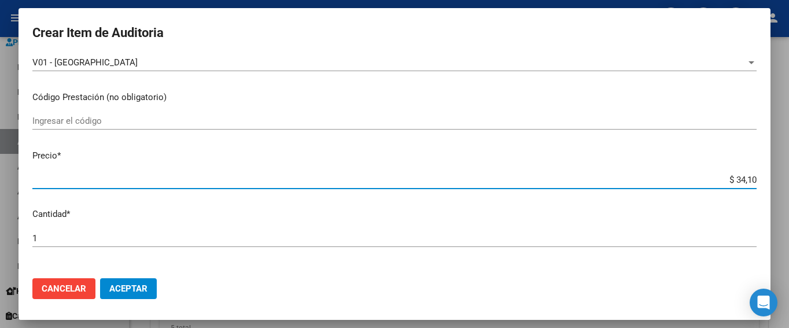
type input "$ 341,02"
type input "$ 3.410,20"
type input "$ 34.102,00"
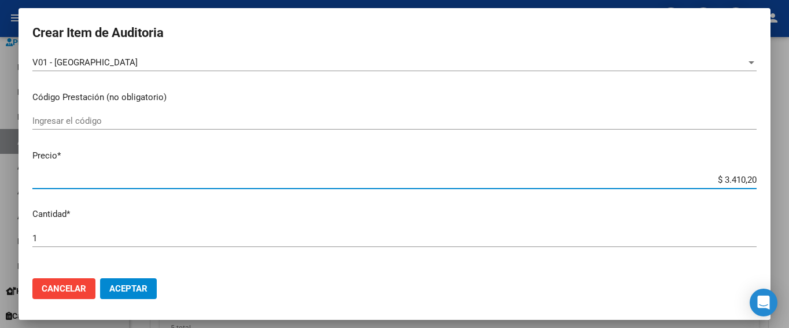
type input "$ 34.102,00"
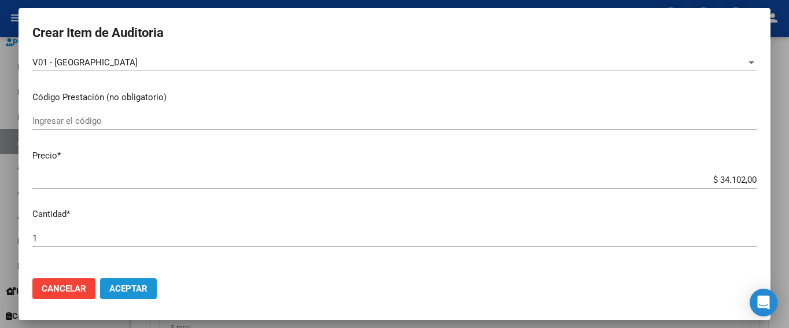
click at [143, 285] on span "Aceptar" at bounding box center [128, 288] width 38 height 10
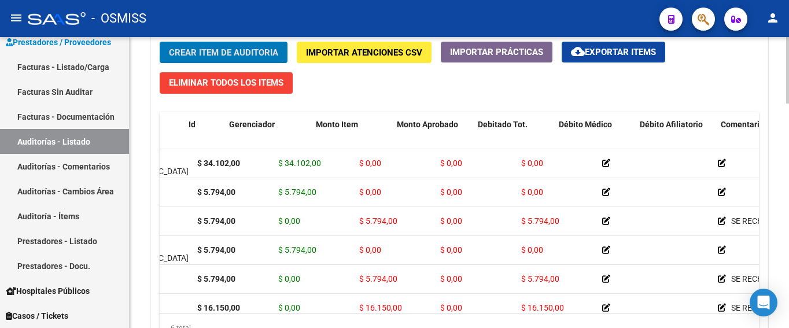
scroll to position [0, 0]
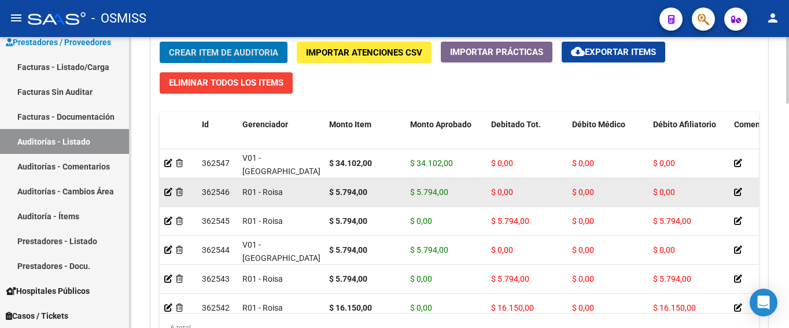
click at [184, 190] on div at bounding box center [178, 192] width 28 height 13
click at [180, 191] on icon at bounding box center [179, 192] width 7 height 8
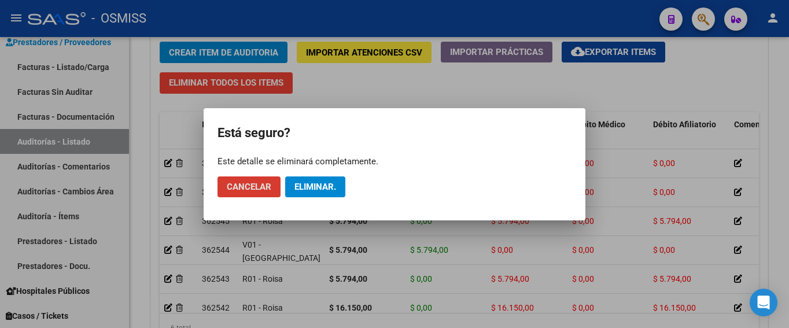
click at [308, 191] on span "Eliminar." at bounding box center [315, 187] width 42 height 10
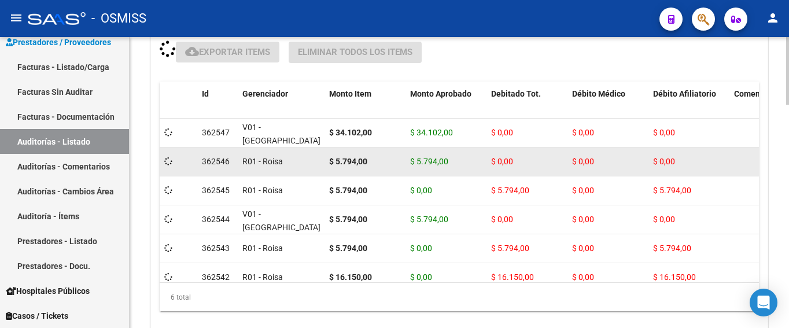
scroll to position [868, 0]
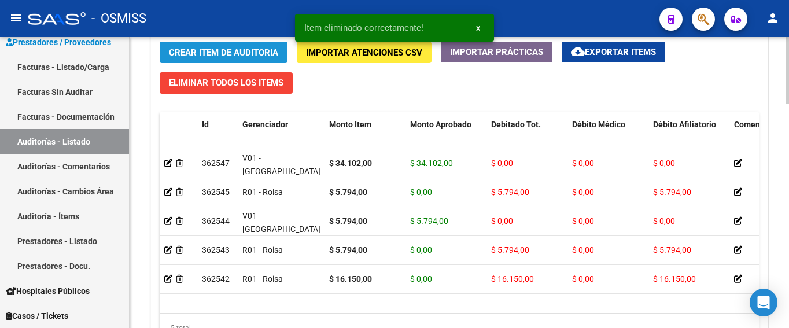
click at [219, 54] on span "Crear Item de Auditoria" at bounding box center [223, 52] width 109 height 10
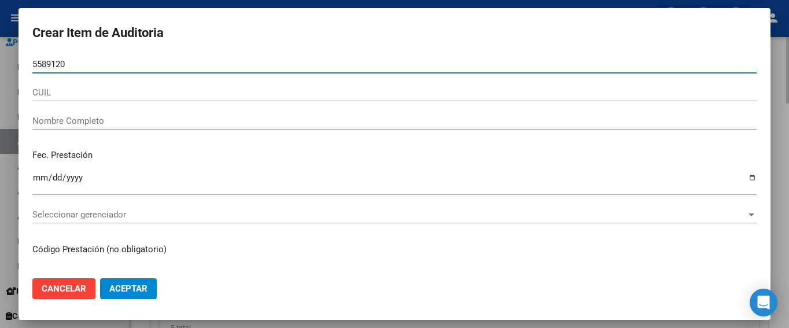
type input "55891208"
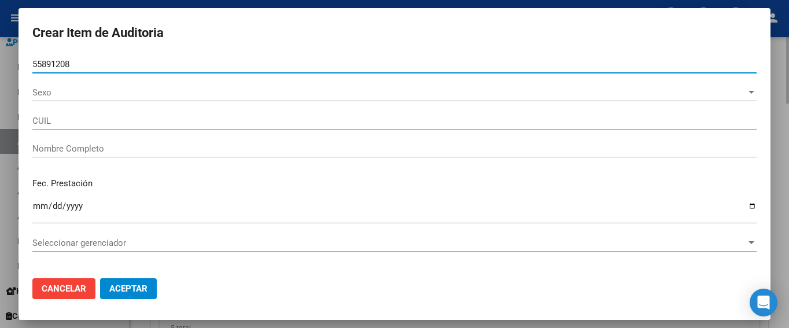
type input "20558912082"
type input "[PERSON_NAME] [PERSON_NAME]"
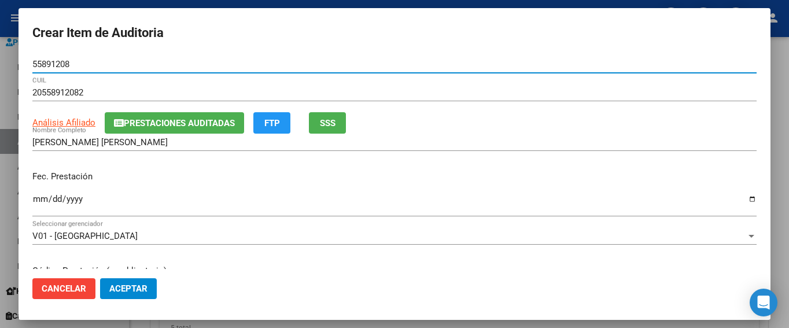
type input "55891208"
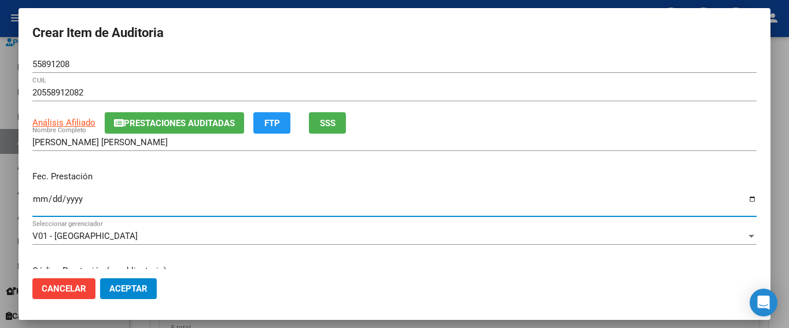
click at [39, 195] on input "Ingresar la fecha" at bounding box center [394, 203] width 724 height 19
type input "[DATE]"
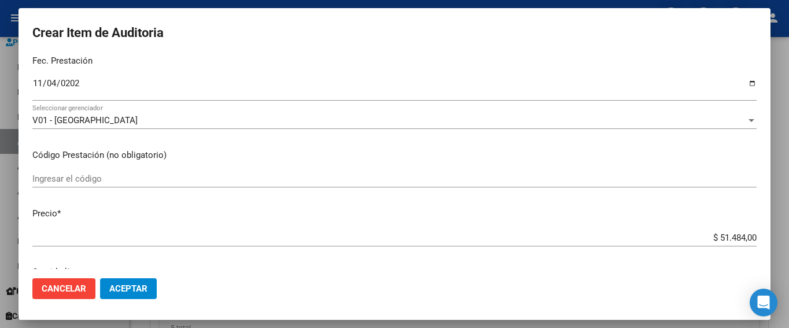
scroll to position [173, 0]
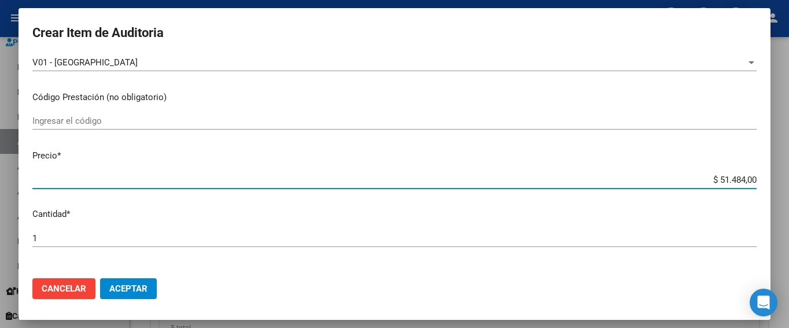
drag, startPoint x: 674, startPoint y: 180, endPoint x: 788, endPoint y: 179, distance: 113.9
click at [589, 179] on div "Crear Item de Auditoria 55891208 Nro Documento 20558912082 CUIL Análisis Afilia…" at bounding box center [394, 164] width 789 height 328
type input "$ 0,03"
type input "$ 0,34"
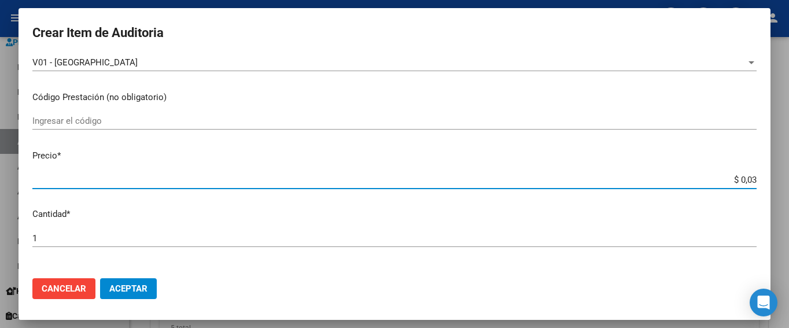
type input "$ 0,34"
type input "$ 3,41"
type input "$ 34,10"
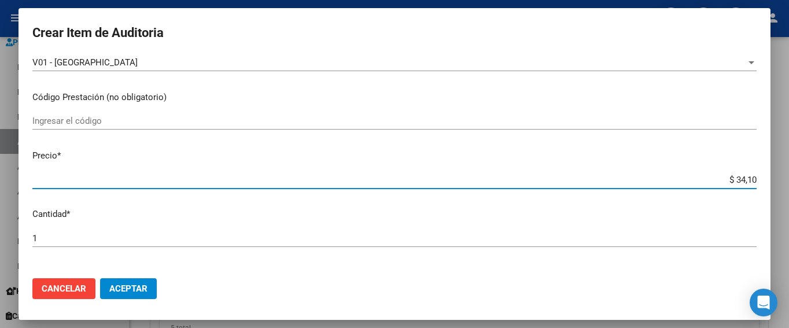
type input "$ 341,02"
type input "$ 3.410,20"
type input "$ 34.102,00"
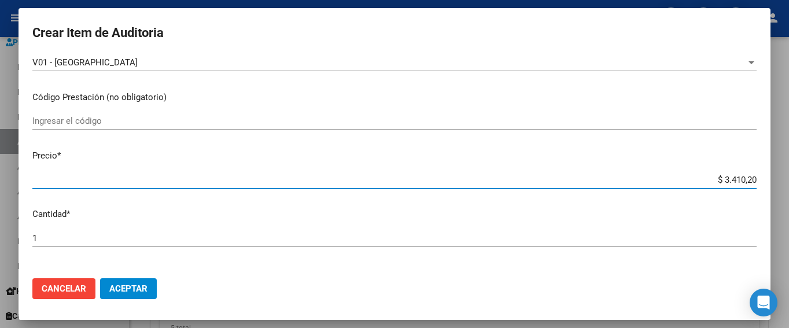
type input "$ 34.102,00"
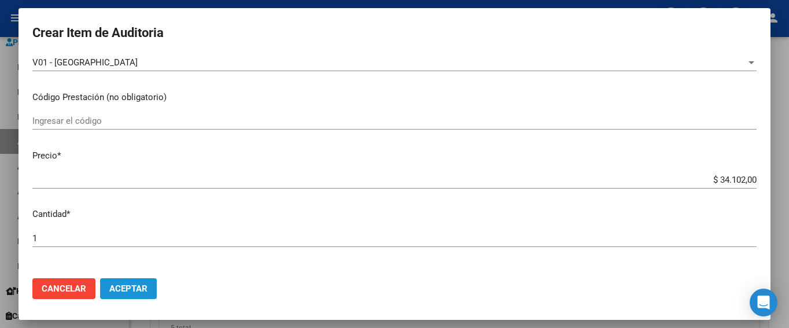
click at [142, 284] on span "Aceptar" at bounding box center [128, 288] width 38 height 10
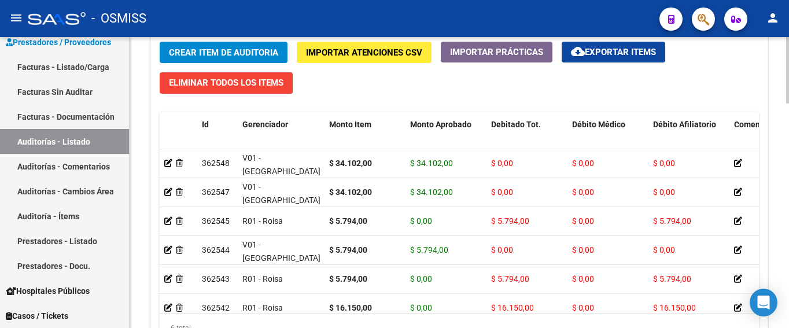
click at [223, 51] on span "Crear Item de Auditoria" at bounding box center [223, 52] width 109 height 10
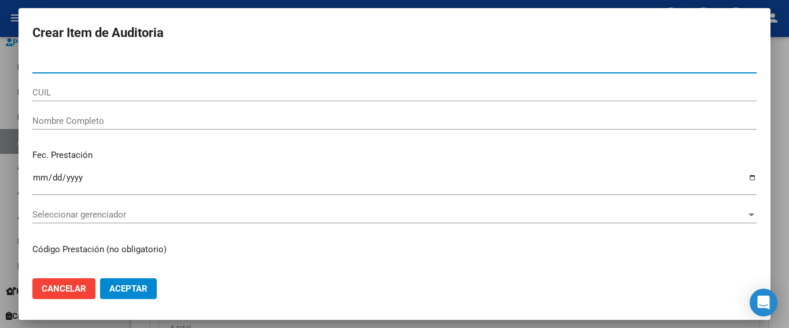
click at [68, 62] on input "Nro Documento" at bounding box center [394, 64] width 724 height 10
type input "58371599"
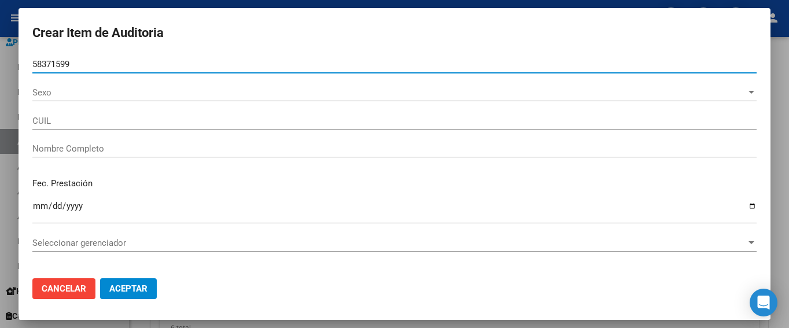
type input "27583715997"
type input "[PERSON_NAME]"
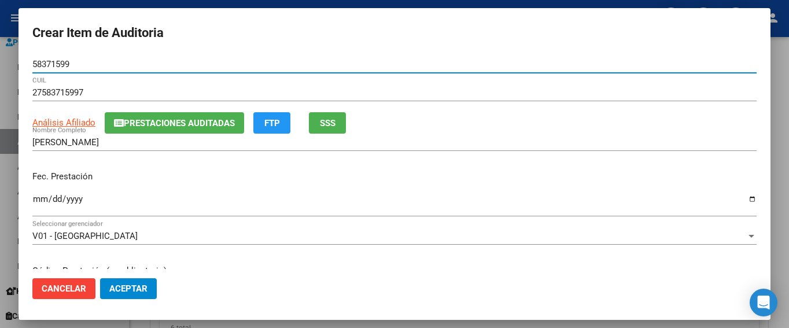
type input "58371599"
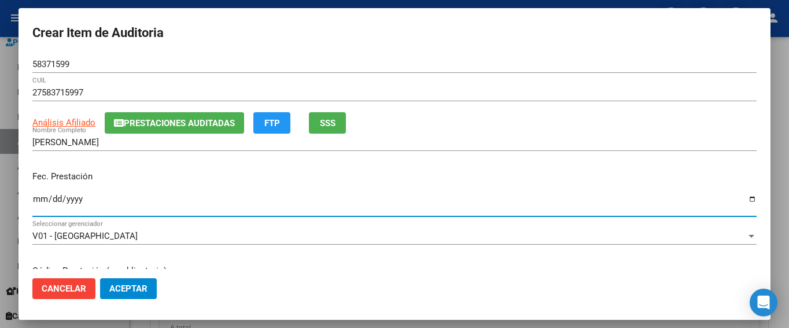
click at [41, 198] on input "Ingresar la fecha" at bounding box center [394, 203] width 724 height 19
type input "[DATE]"
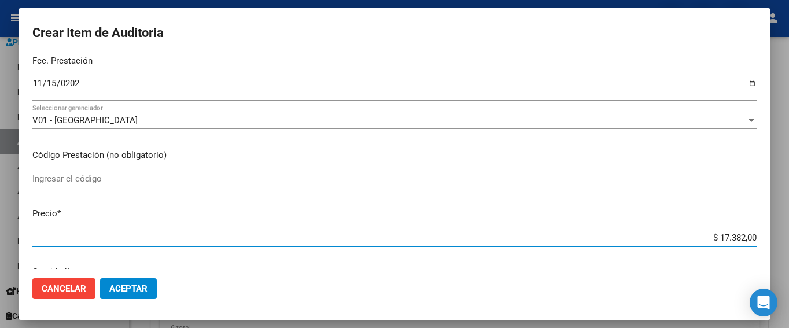
drag, startPoint x: 690, startPoint y: 237, endPoint x: 774, endPoint y: 239, distance: 83.9
click at [589, 239] on div "Crear Item de Auditoria 58371599 Nro Documento 27583715997 CUIL Análisis Afilia…" at bounding box center [394, 164] width 789 height 328
type input "$ 0,05"
type input "$ 0,57"
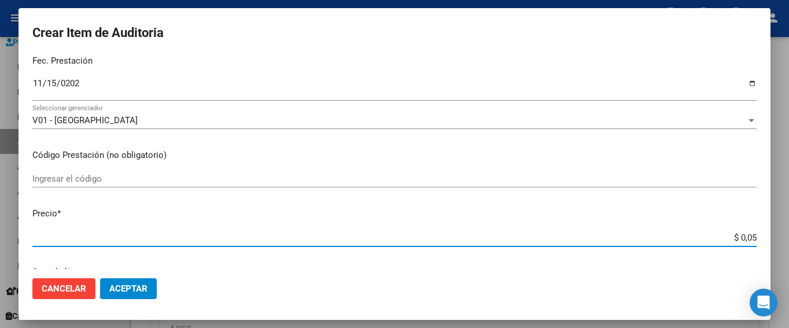
type input "$ 0,57"
type input "$ 5,79"
type input "$ 57,94"
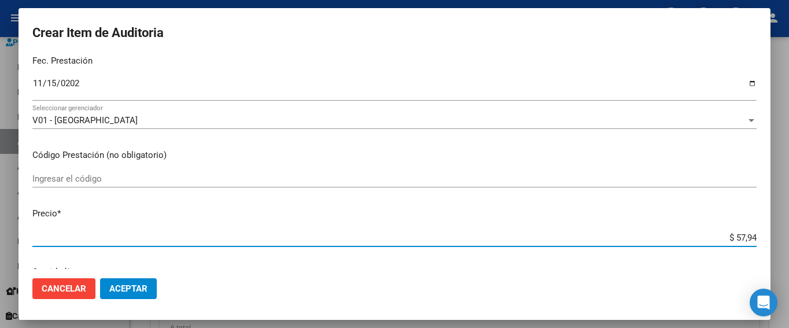
type input "$ 579,40"
type input "$ 5.794,00"
click at [139, 285] on button "Aceptar" at bounding box center [128, 288] width 57 height 21
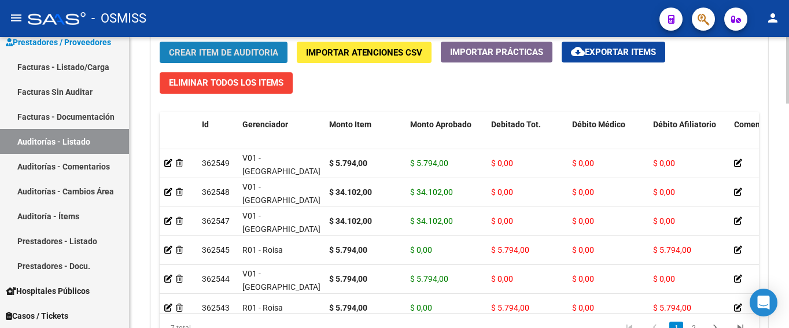
click at [237, 55] on span "Crear Item de Auditoria" at bounding box center [223, 52] width 109 height 10
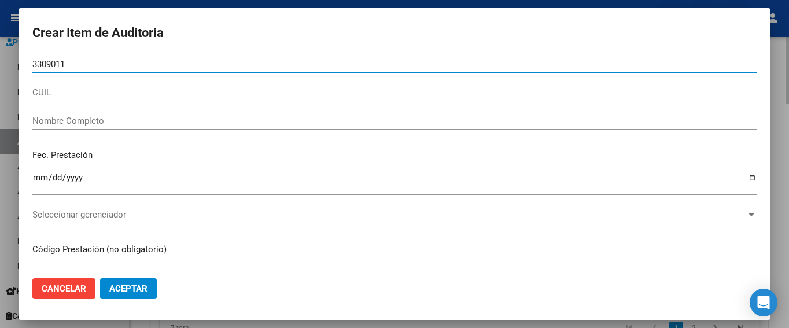
type input "33090110"
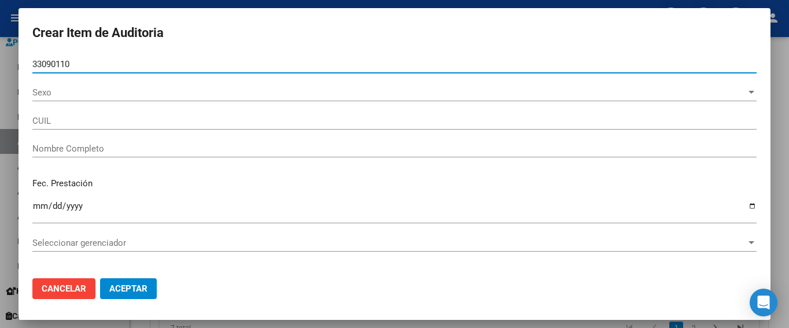
type input "20330901102"
type input "[PERSON_NAME]"
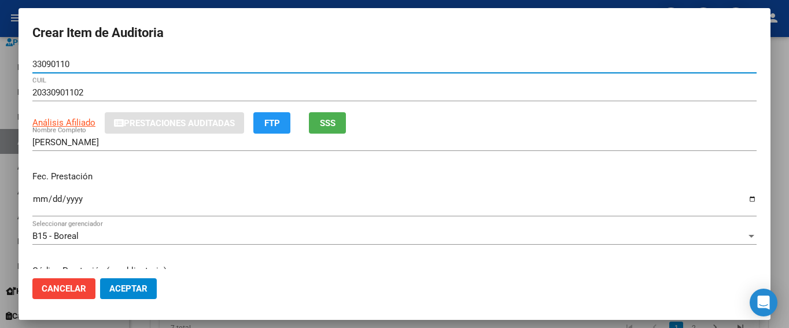
type input "33090110"
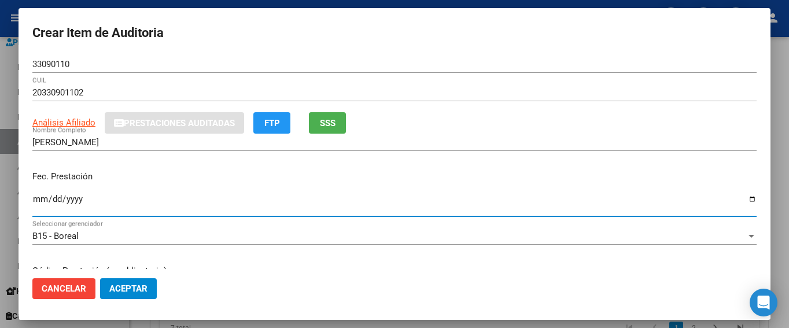
click at [38, 197] on input "Ingresar la fecha" at bounding box center [394, 203] width 724 height 19
type input "[DATE]"
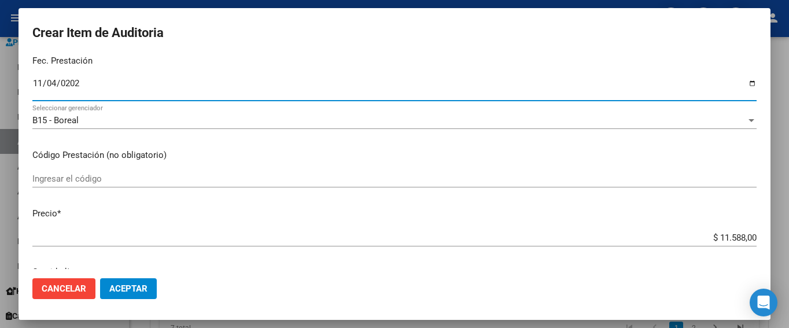
scroll to position [173, 0]
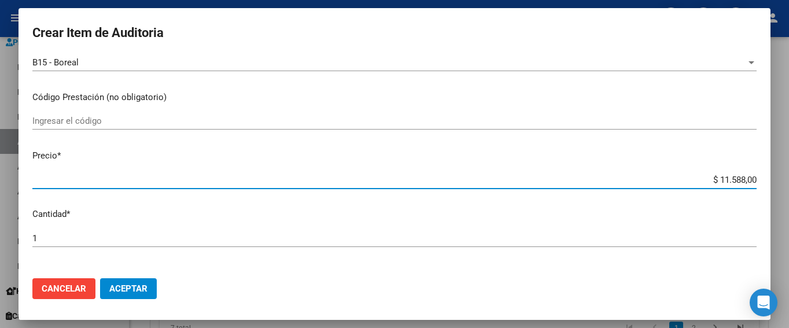
drag, startPoint x: 685, startPoint y: 184, endPoint x: 778, endPoint y: 183, distance: 92.5
click at [589, 183] on div "Crear Item de Auditoria 33090110 Nro Documento 20330901102 CUIL Análisis Afilia…" at bounding box center [394, 164] width 789 height 328
type input "$ 0,05"
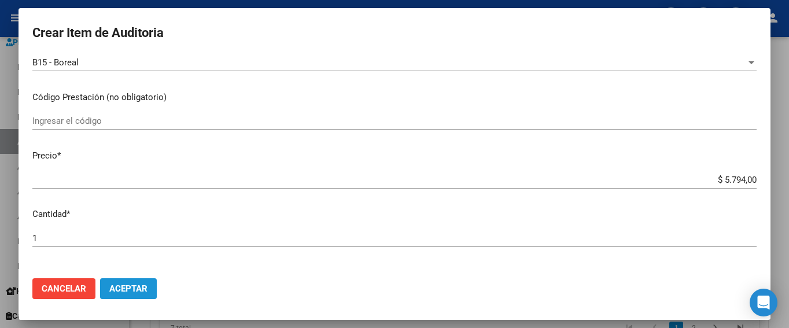
click at [122, 285] on span "Aceptar" at bounding box center [128, 288] width 38 height 10
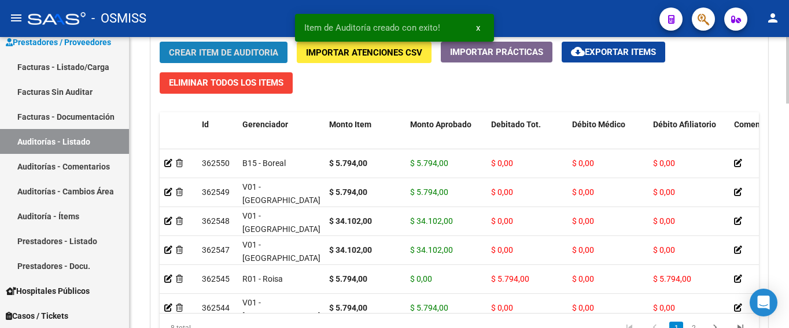
click at [239, 56] on span "Crear Item de Auditoria" at bounding box center [223, 52] width 109 height 10
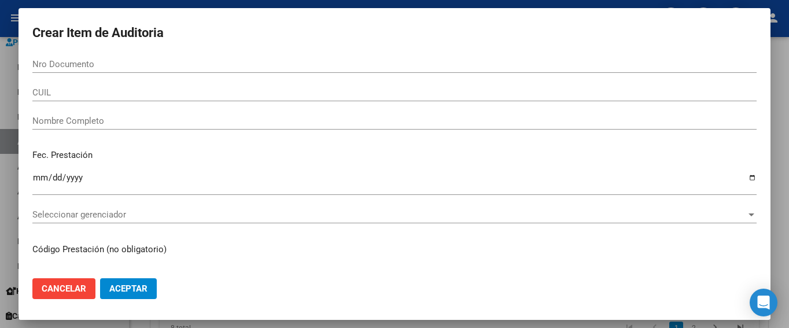
click at [589, 41] on h2 "Crear Item de Auditoria" at bounding box center [394, 33] width 724 height 22
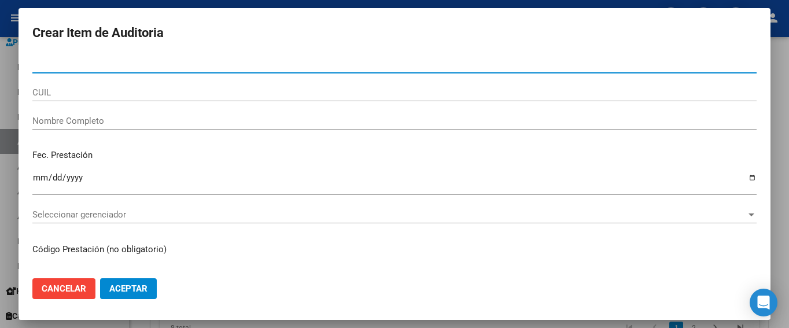
click at [105, 61] on input "Nro Documento" at bounding box center [394, 64] width 724 height 10
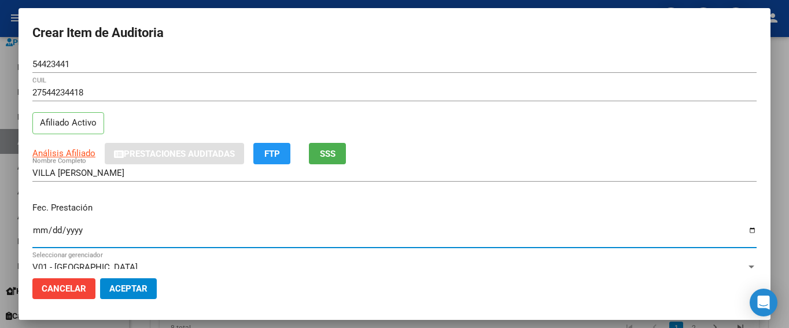
click at [40, 228] on input "Ingresar la fecha" at bounding box center [394, 235] width 724 height 19
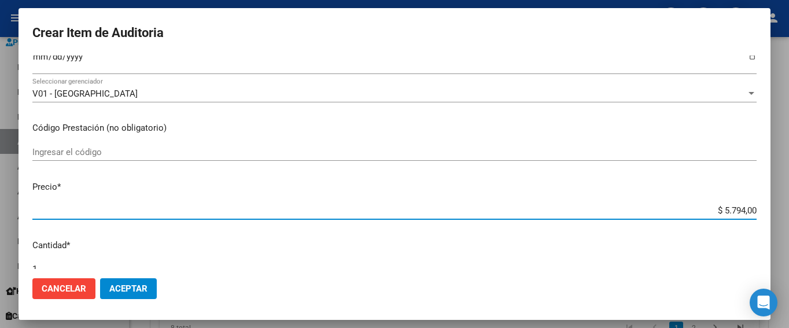
click at [589, 212] on input "$ 5.794,00" at bounding box center [394, 210] width 724 height 10
click at [144, 285] on span "Aceptar" at bounding box center [128, 288] width 38 height 10
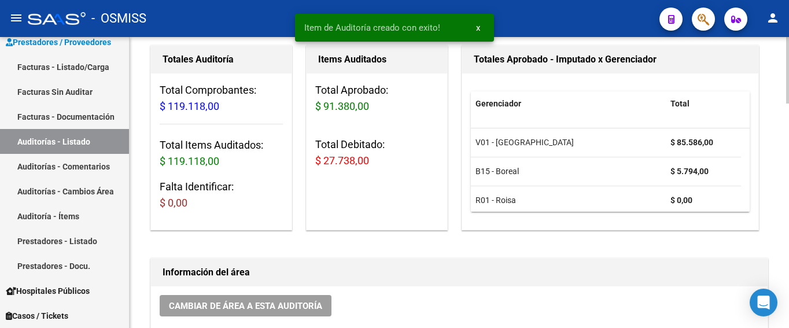
scroll to position [0, 0]
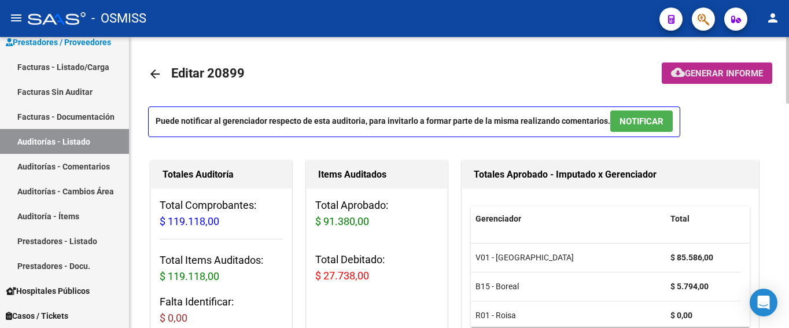
click at [589, 73] on span "Generar informe" at bounding box center [724, 73] width 78 height 10
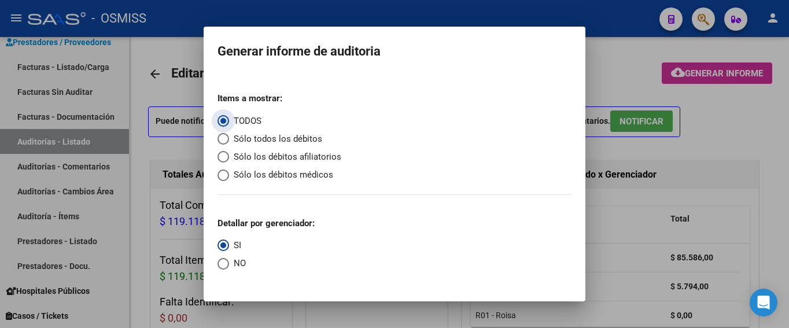
click at [253, 154] on span "Sólo los débitos afiliatorios" at bounding box center [285, 156] width 112 height 13
click at [229, 154] on input "Sólo los débitos afiliatorios" at bounding box center [223, 157] width 12 height 12
click at [239, 263] on span "NO" at bounding box center [237, 263] width 17 height 13
click at [229, 263] on input "NO" at bounding box center [223, 264] width 12 height 12
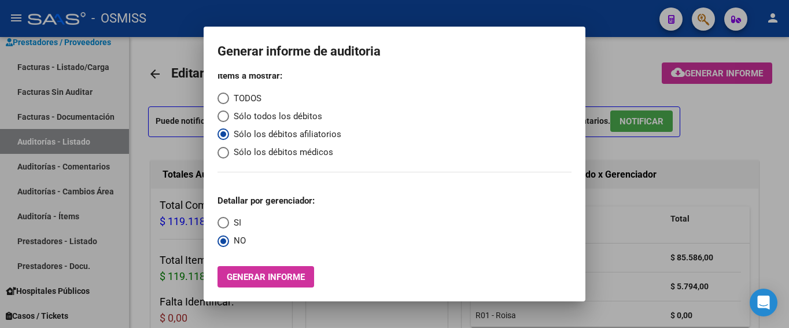
click at [293, 274] on span "Generar informe" at bounding box center [266, 277] width 78 height 10
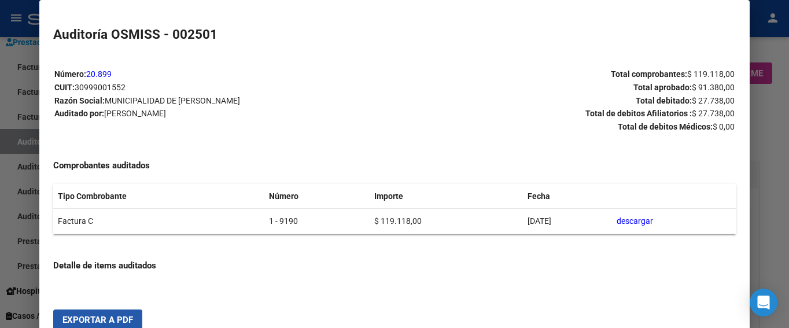
click at [127, 285] on span "Exportar a PDF" at bounding box center [97, 320] width 71 height 10
click at [589, 43] on div at bounding box center [394, 164] width 789 height 328
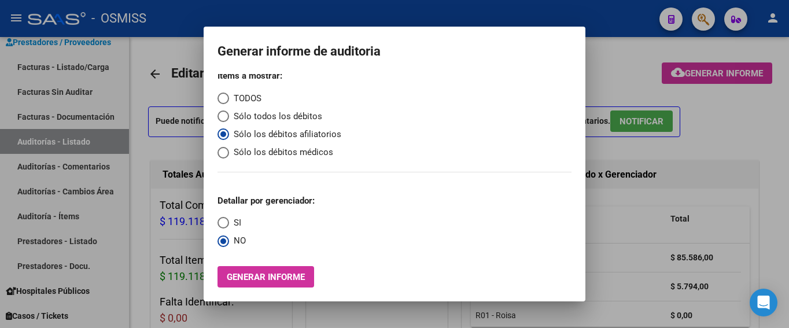
click at [589, 125] on div at bounding box center [394, 164] width 789 height 328
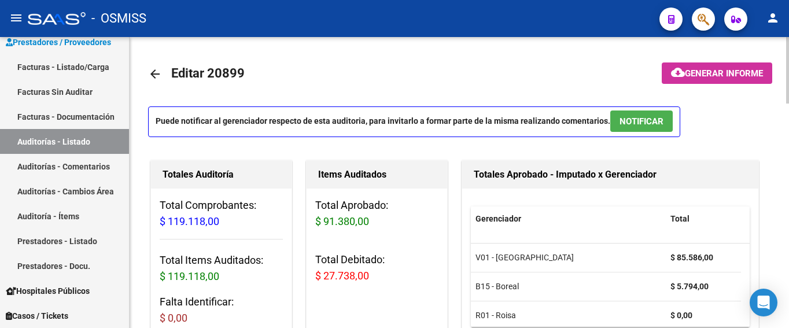
click at [589, 125] on div "Puede notificar al gerenciador respecto de esta auditoria, para invitarlo a for…" at bounding box center [459, 125] width 622 height 38
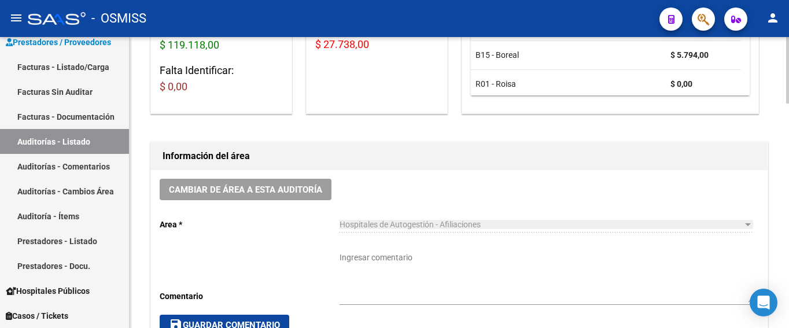
scroll to position [289, 0]
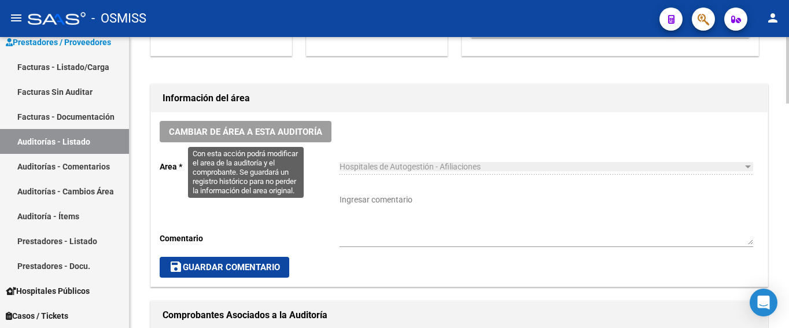
click at [285, 136] on span "Cambiar de área a esta auditoría" at bounding box center [245, 132] width 153 height 10
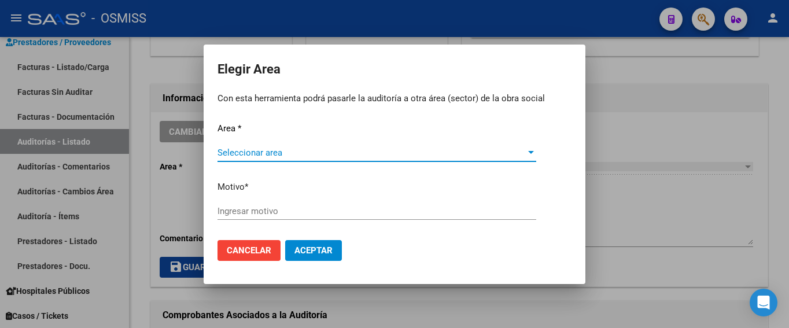
click at [302, 149] on span "Seleccionar area" at bounding box center [371, 152] width 308 height 10
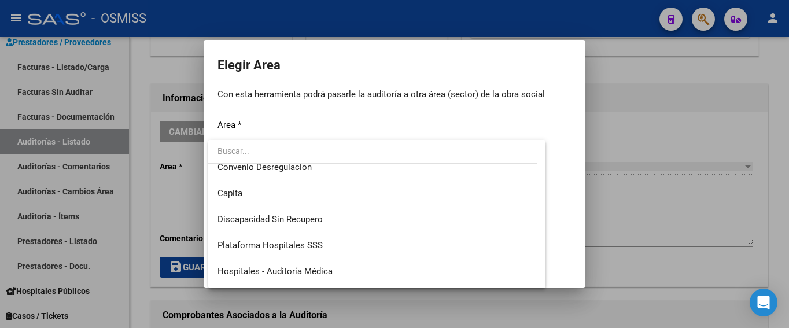
scroll to position [173, 0]
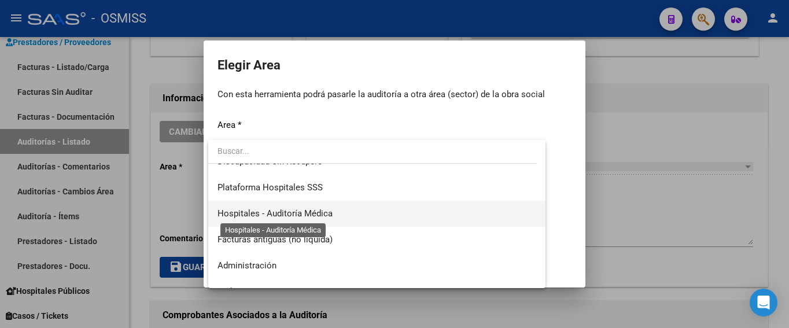
click at [324, 213] on span "Hospitales - Auditoría Médica" at bounding box center [274, 213] width 115 height 10
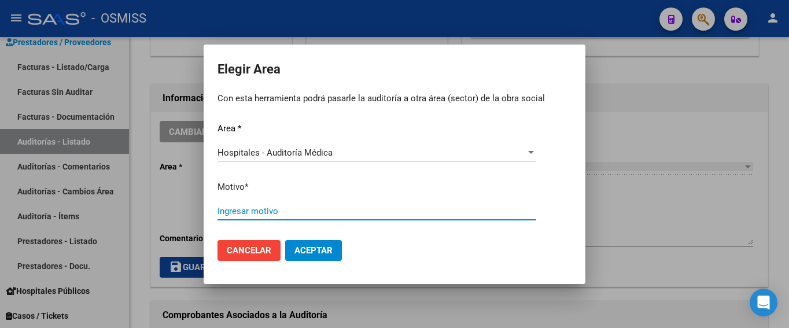
click at [264, 212] on input "Ingresar motivo" at bounding box center [376, 211] width 319 height 10
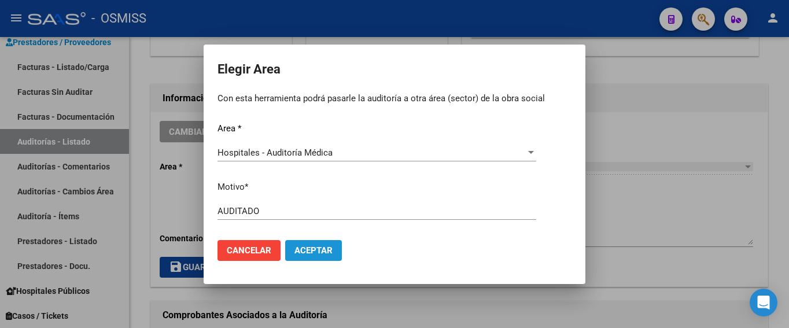
click at [319, 251] on span "Aceptar" at bounding box center [313, 250] width 38 height 10
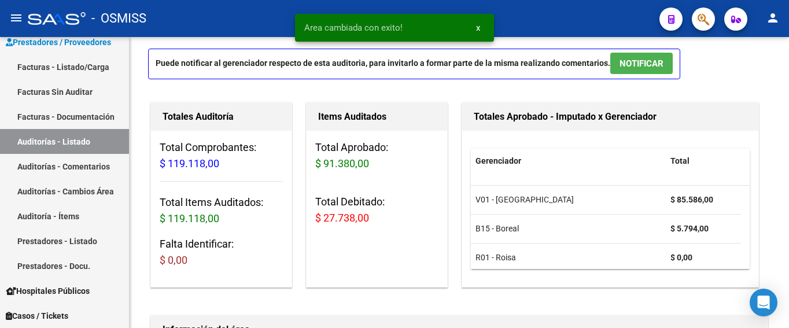
scroll to position [0, 0]
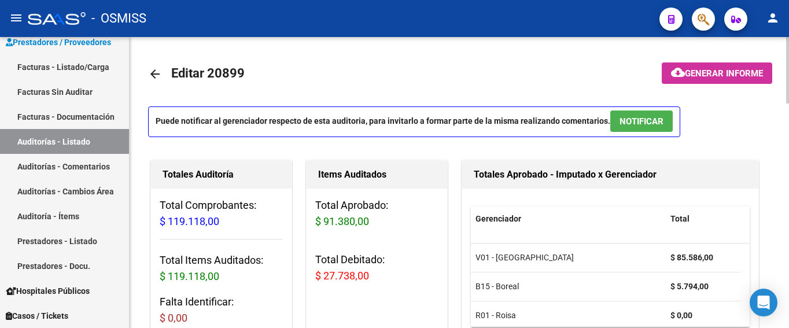
click at [155, 69] on mat-icon "arrow_back" at bounding box center [155, 74] width 14 height 14
